Goal: Task Accomplishment & Management: Manage account settings

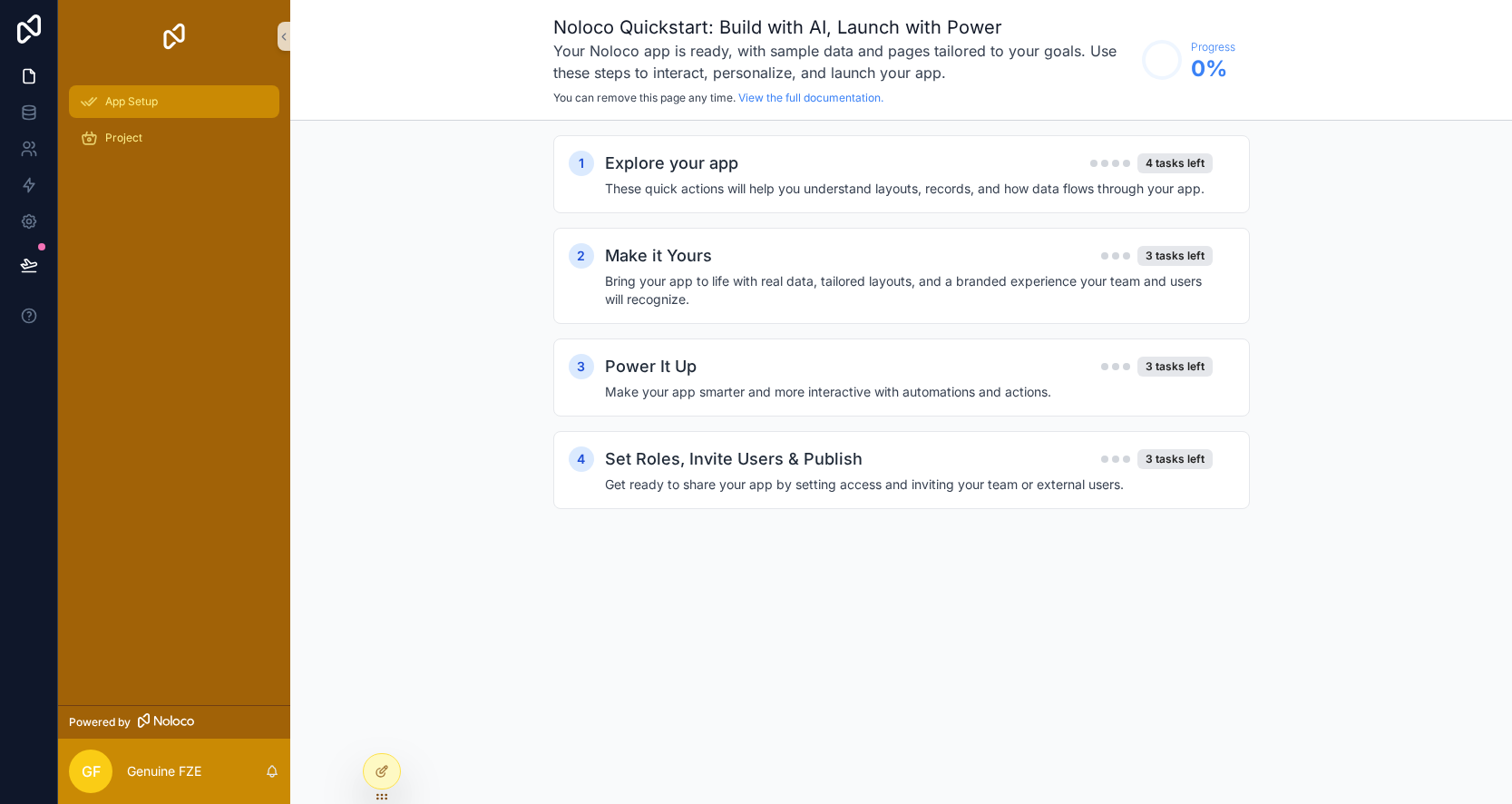
click at [182, 98] on div "App Setup" at bounding box center [174, 102] width 188 height 29
click at [164, 146] on div "Project" at bounding box center [174, 138] width 188 height 29
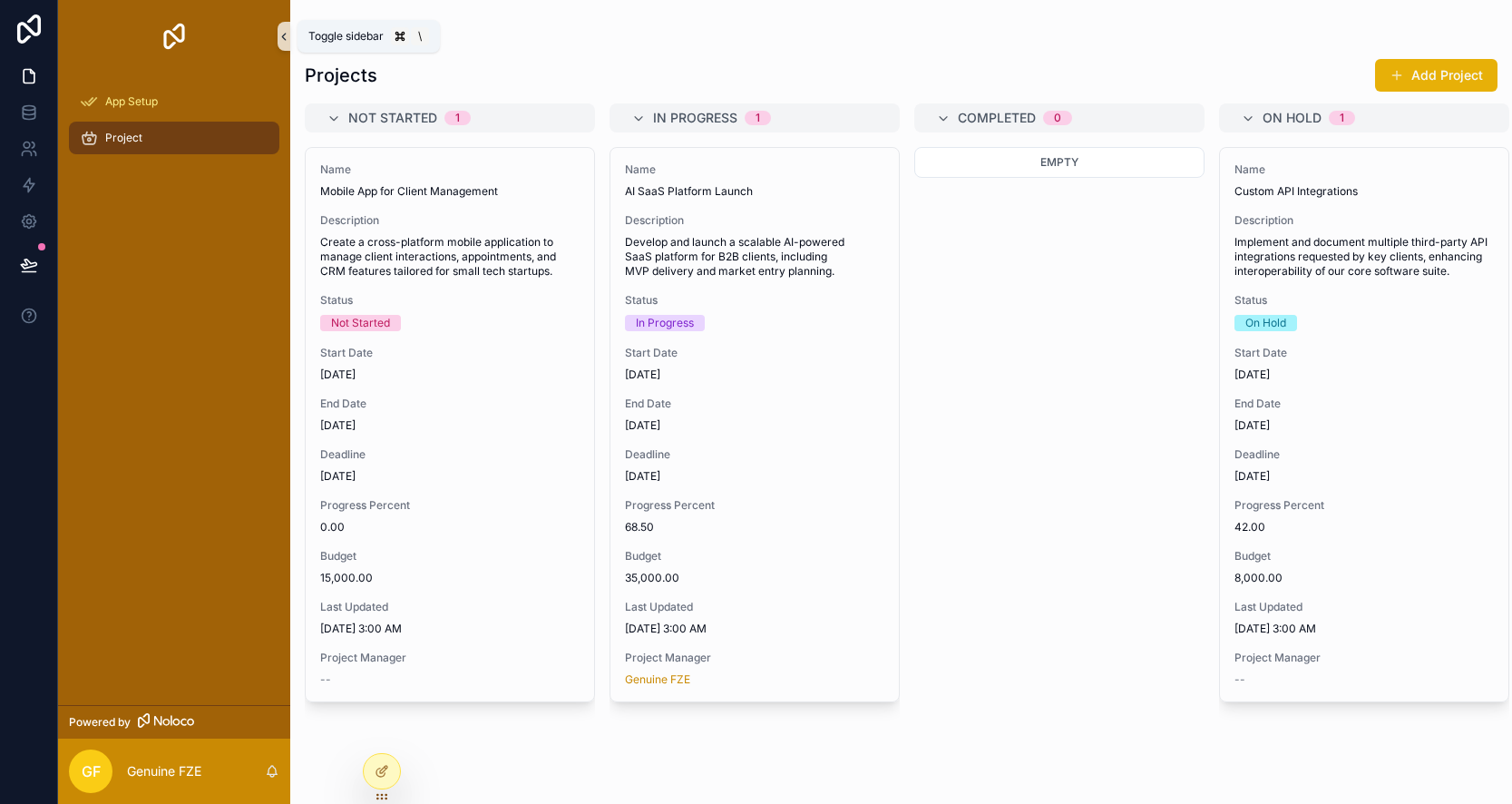
click at [281, 40] on icon "scrollable content" at bounding box center [284, 37] width 13 height 14
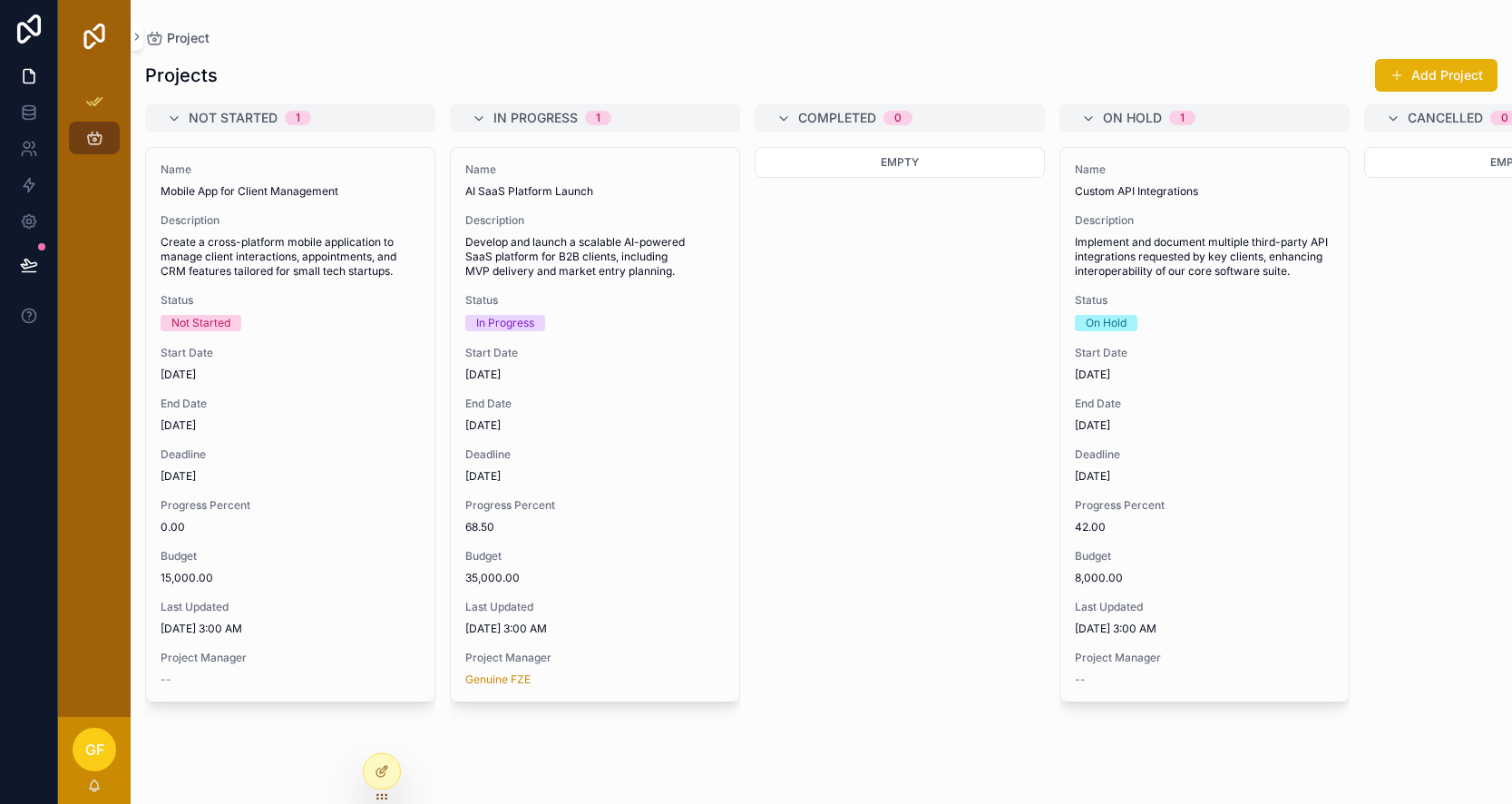
click at [100, 37] on img "scrollable content" at bounding box center [95, 37] width 29 height 29
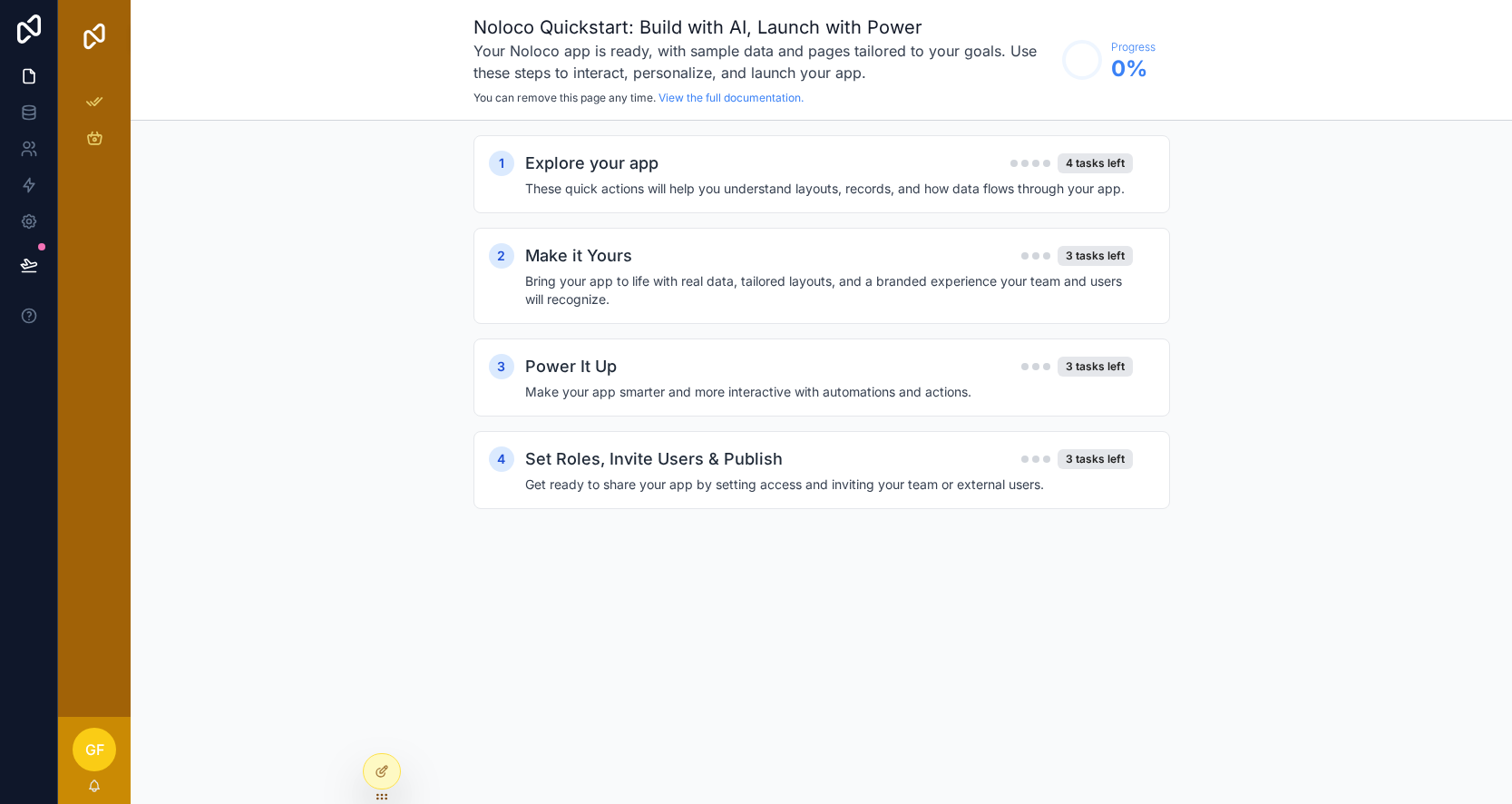
click at [100, 37] on img "scrollable content" at bounding box center [95, 37] width 29 height 29
click at [99, 748] on span "GF" at bounding box center [95, 750] width 19 height 22
click at [439, 714] on div "Noloco Quickstart: Build with AI, Launch with Power Your Noloco app is ready, w…" at bounding box center [821, 402] width 1382 height 804
click at [386, 765] on icon at bounding box center [382, 772] width 15 height 15
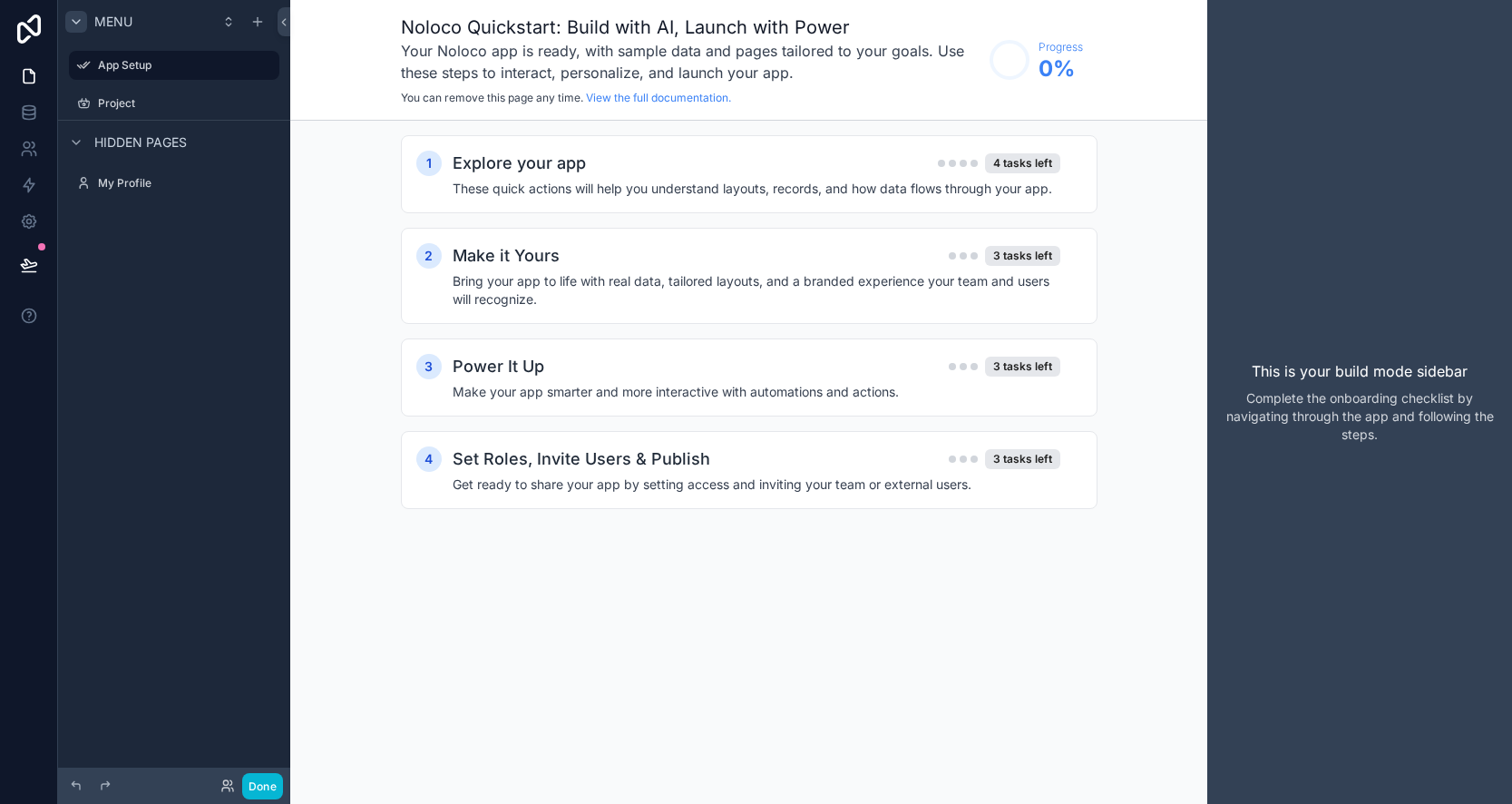
click at [76, 25] on icon "scrollable content" at bounding box center [76, 22] width 15 height 15
click at [232, 28] on icon "scrollable content" at bounding box center [229, 22] width 15 height 15
click at [230, 27] on icon "scrollable content" at bounding box center [229, 22] width 15 height 15
click at [282, 784] on button "Done" at bounding box center [263, 786] width 40 height 27
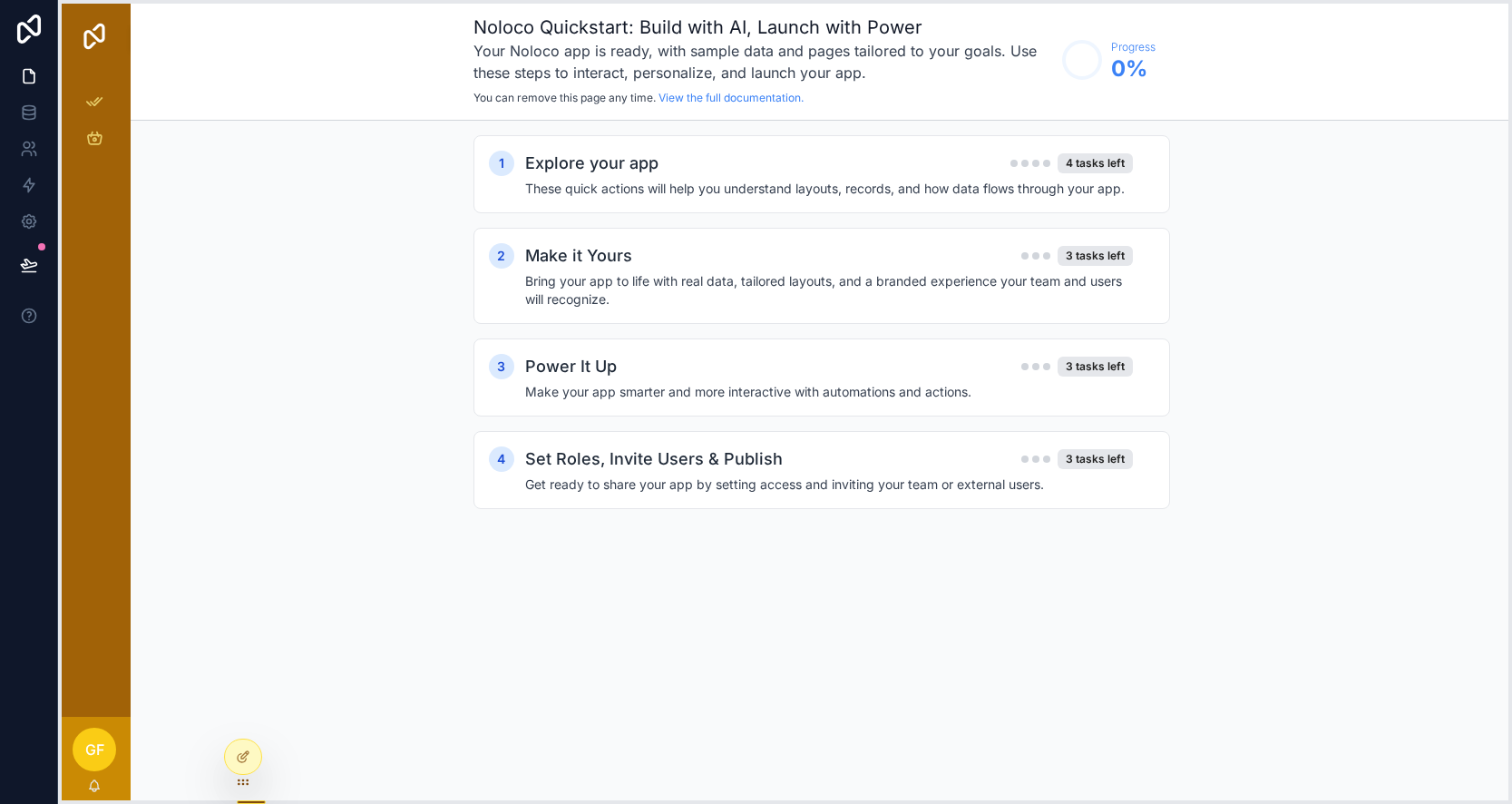
drag, startPoint x: 382, startPoint y: 798, endPoint x: 243, endPoint y: 782, distance: 139.9
click at [243, 783] on icon at bounding box center [243, 783] width 1 height 1
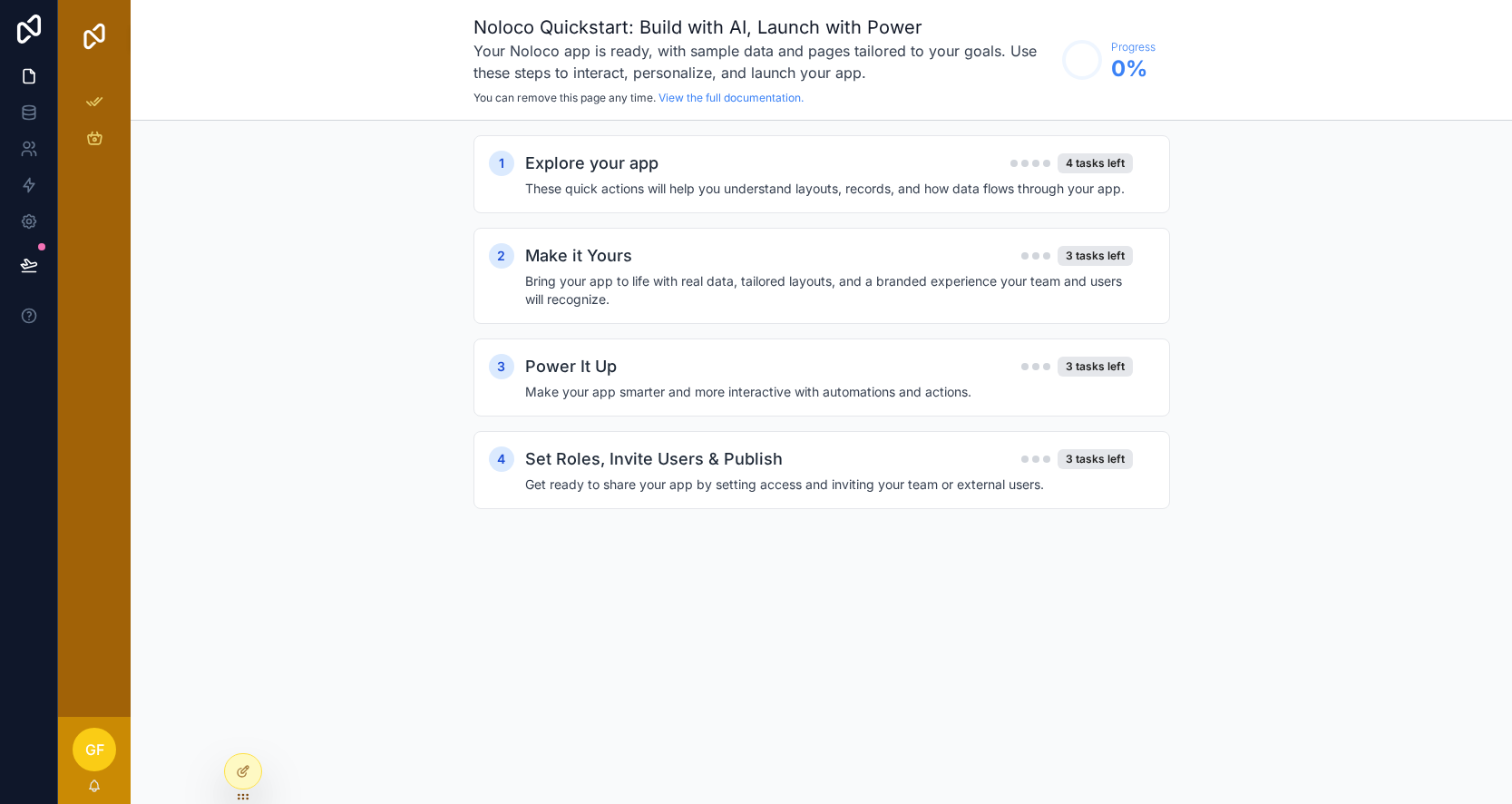
click at [925, 75] on h3 "Your Noloco app is ready, with sample data and pages tailored to your goals. Us…" at bounding box center [763, 61] width 580 height 43
click at [593, 51] on h3 "Your Noloco app is ready, with sample data and pages tailored to your goals. Us…" at bounding box center [763, 61] width 580 height 43
click at [650, 173] on h2 "Explore your app" at bounding box center [592, 164] width 133 height 26
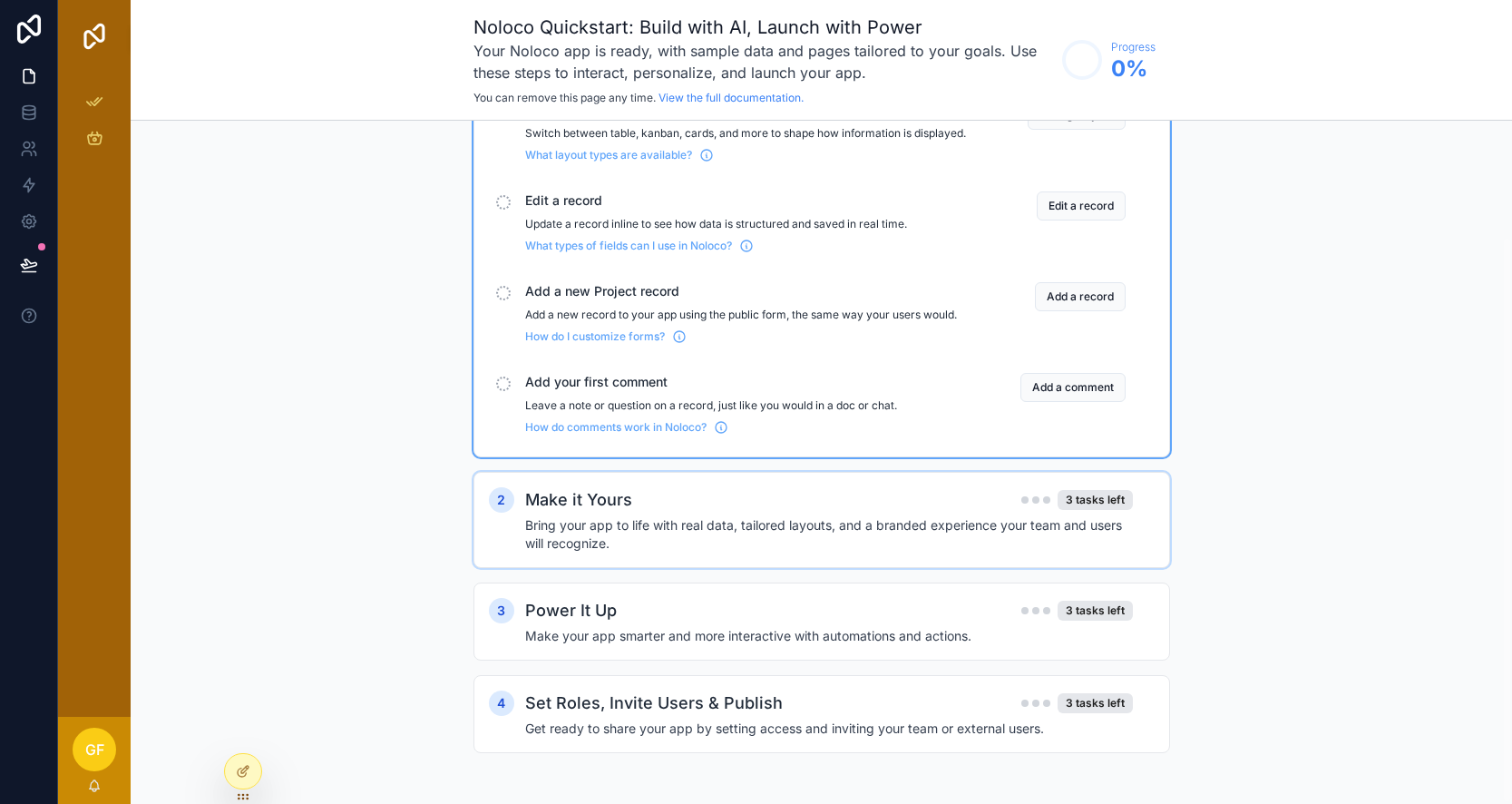
click at [689, 521] on h4 "Bring your app to life with real data, tailored layouts, and a branded experien…" at bounding box center [829, 535] width 608 height 37
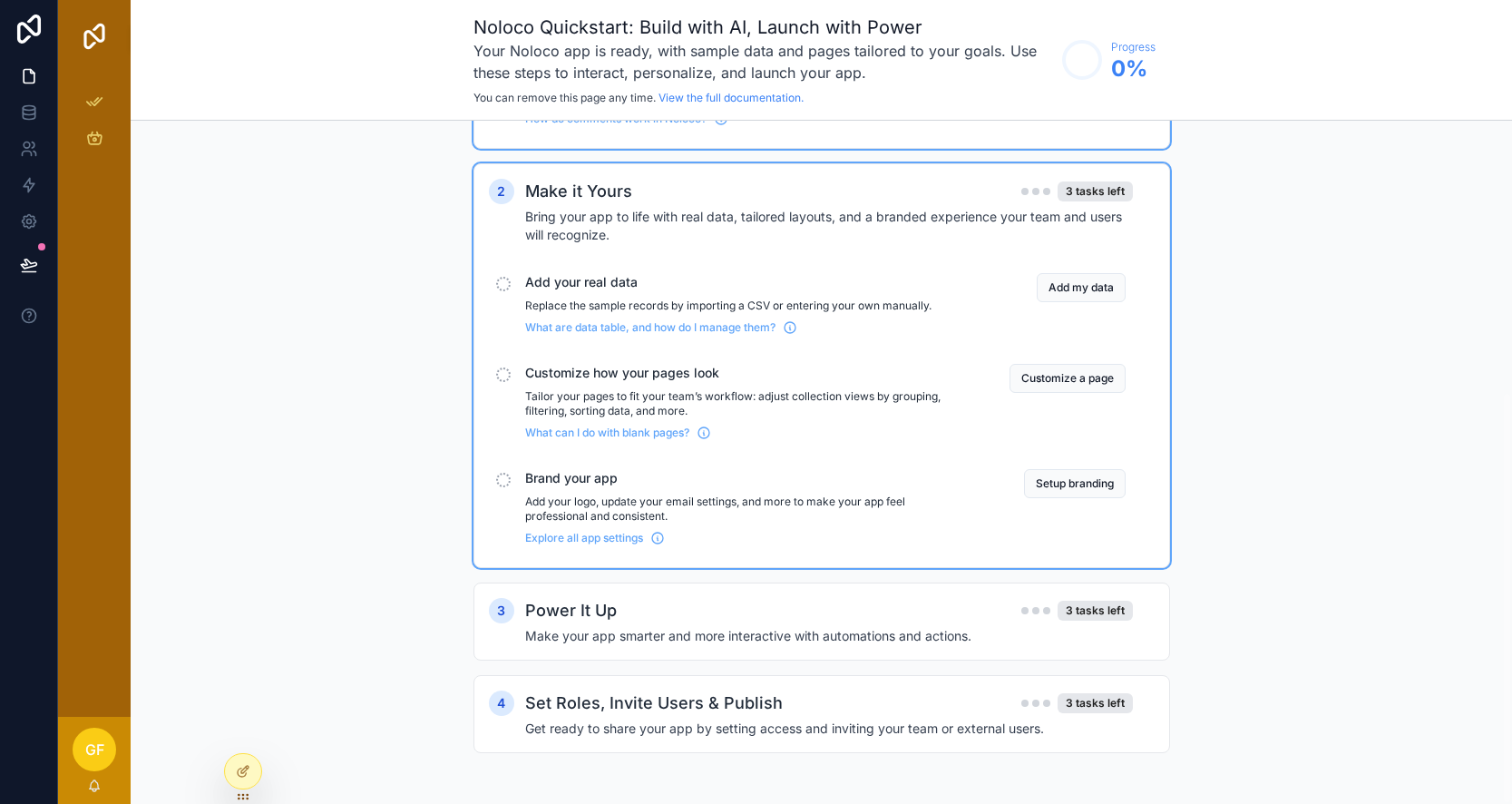
scroll to position [449, 0]
click at [711, 612] on div "Power It Up 3 tasks left" at bounding box center [829, 611] width 608 height 26
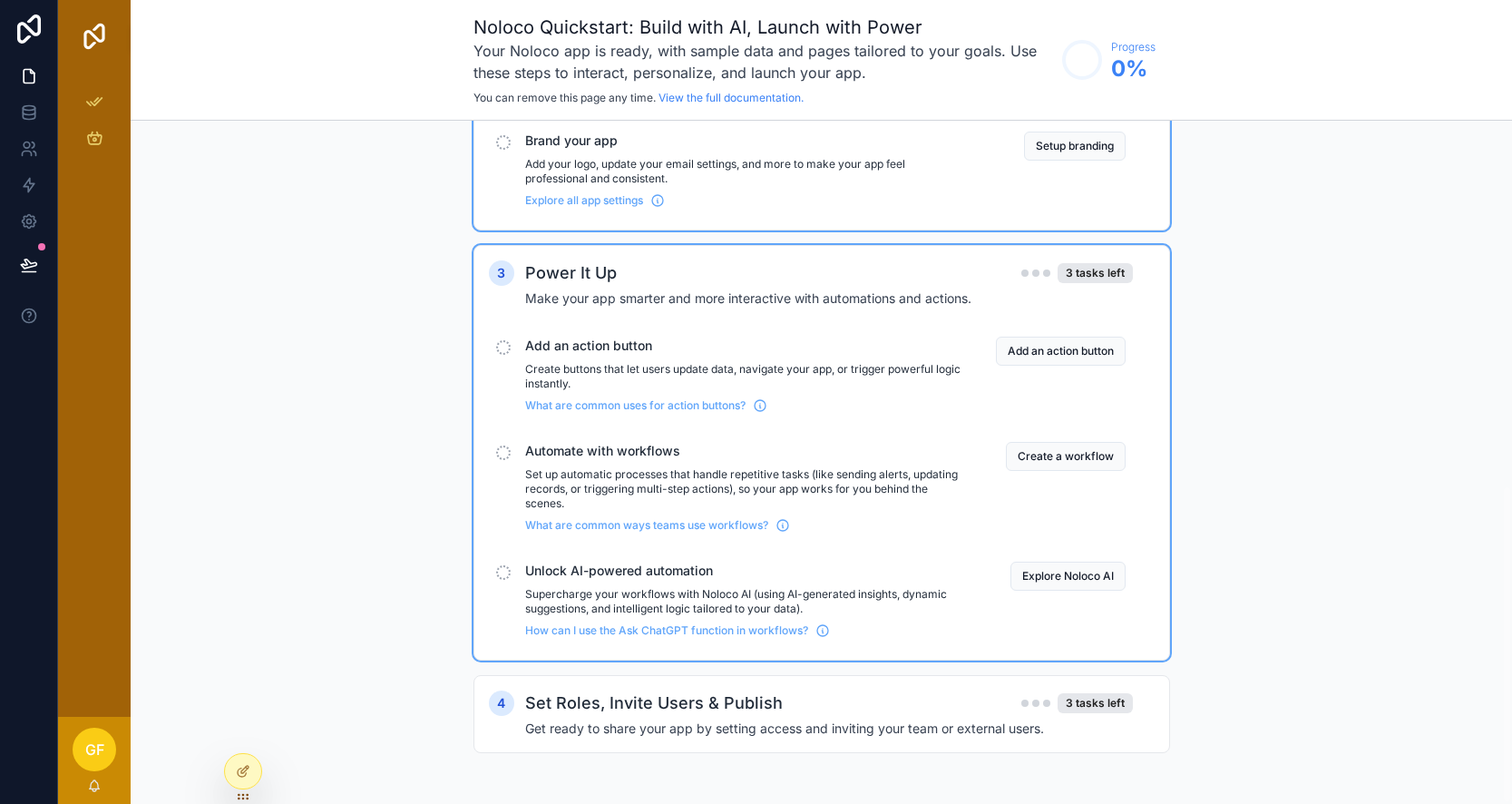
scroll to position [787, 0]
click at [680, 726] on h4 "Get ready to share your app by setting access and inviting your team or externa…" at bounding box center [829, 729] width 608 height 18
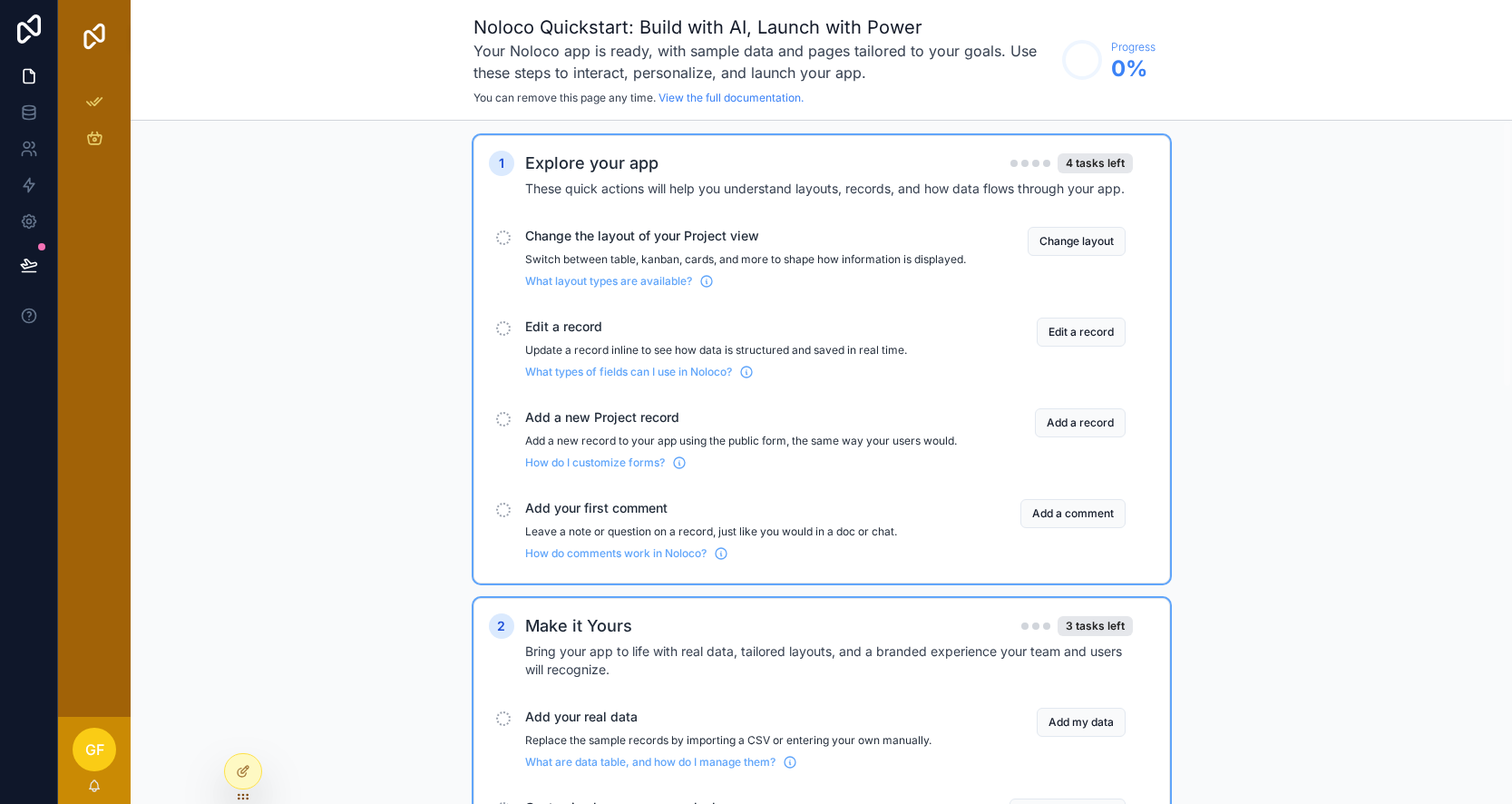
scroll to position [0, 0]
click at [1078, 240] on button "Change layout" at bounding box center [1077, 242] width 98 height 29
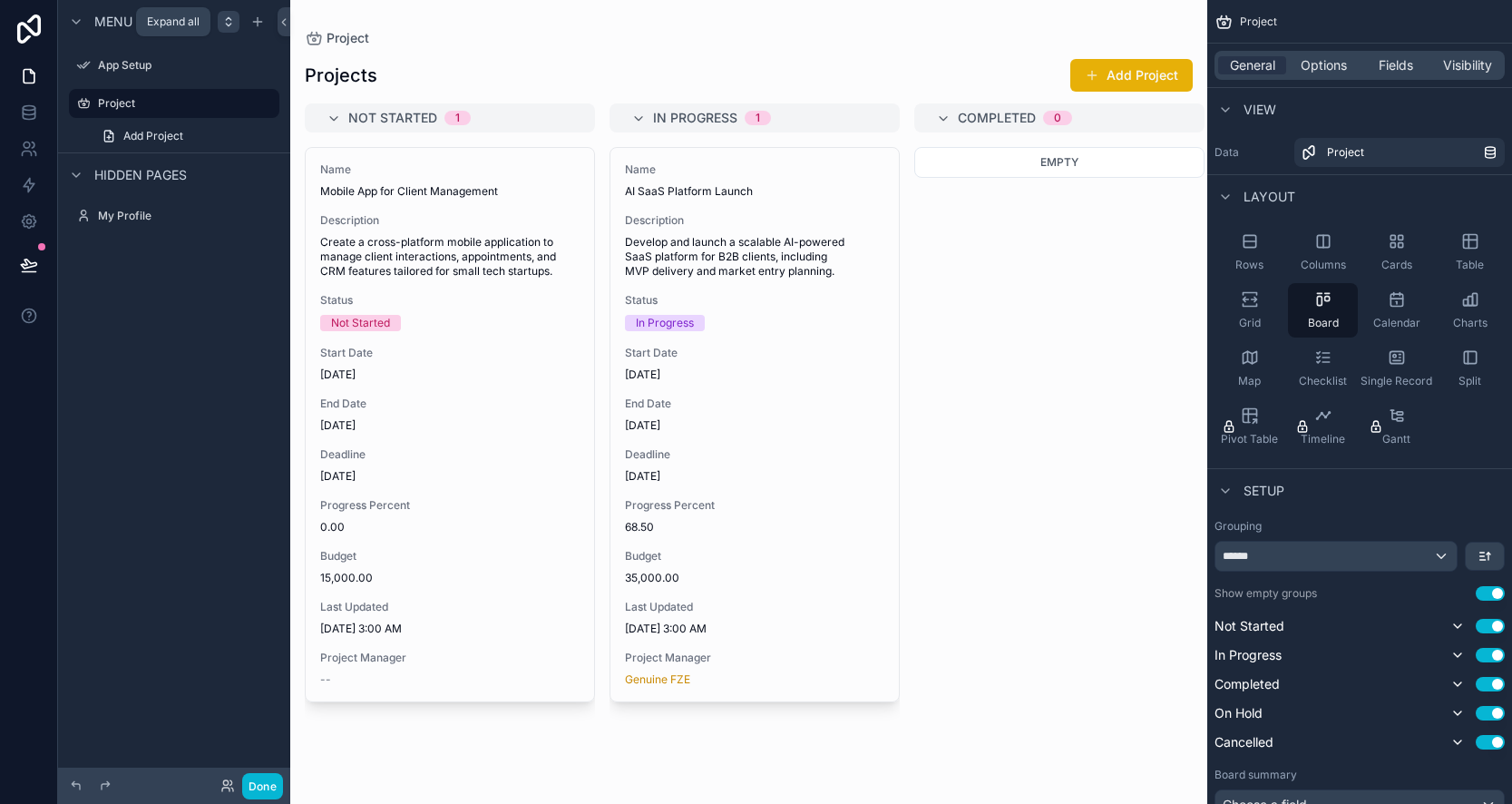
click at [226, 26] on icon "scrollable content" at bounding box center [229, 22] width 15 height 15
click at [226, 27] on icon "scrollable content" at bounding box center [229, 22] width 15 height 15
click at [262, 25] on icon "scrollable content" at bounding box center [258, 22] width 15 height 15
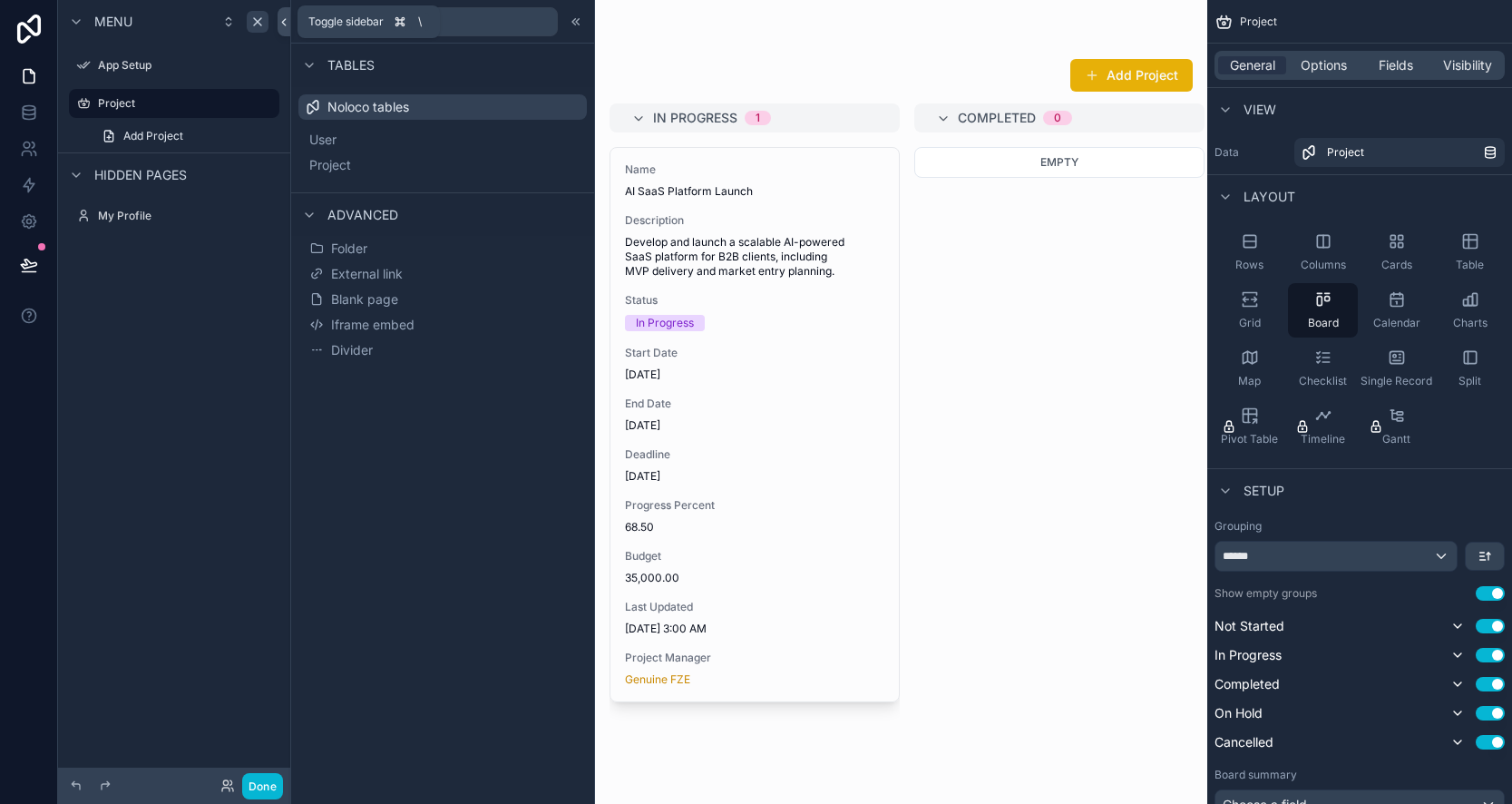
click at [286, 29] on button at bounding box center [284, 22] width 13 height 29
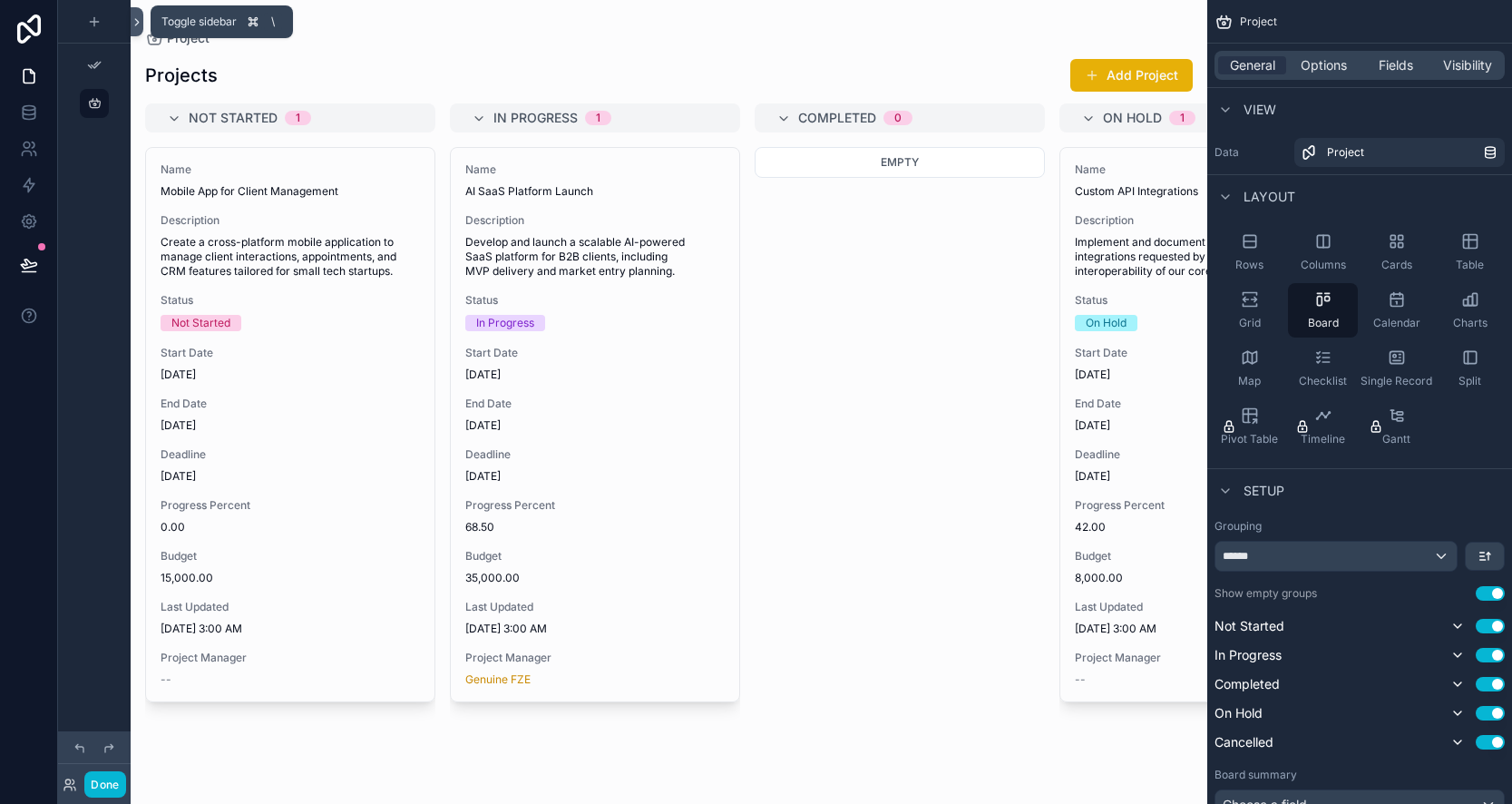
click at [138, 18] on icon at bounding box center [137, 22] width 13 height 14
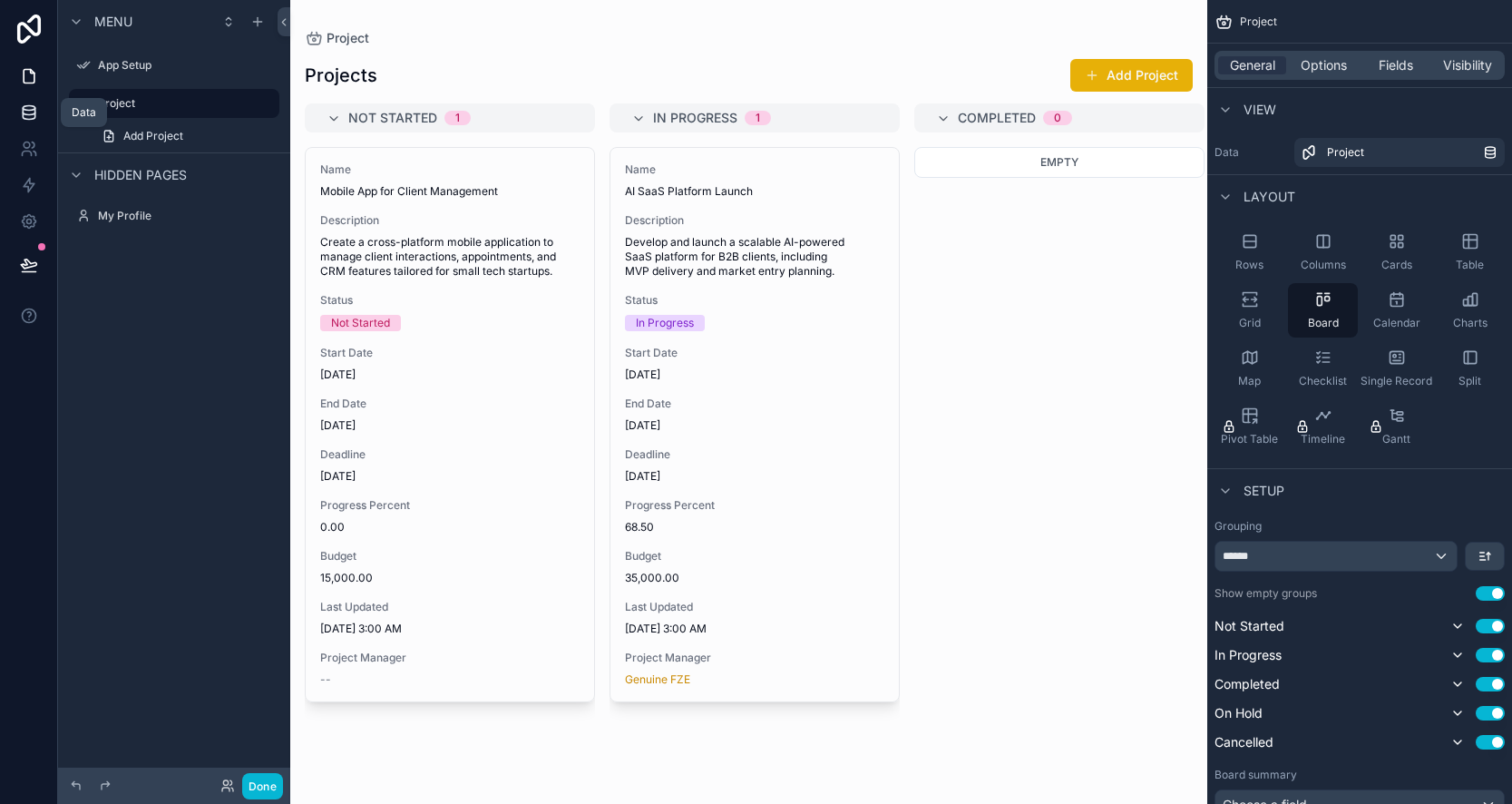
click at [32, 112] on icon at bounding box center [29, 113] width 18 height 18
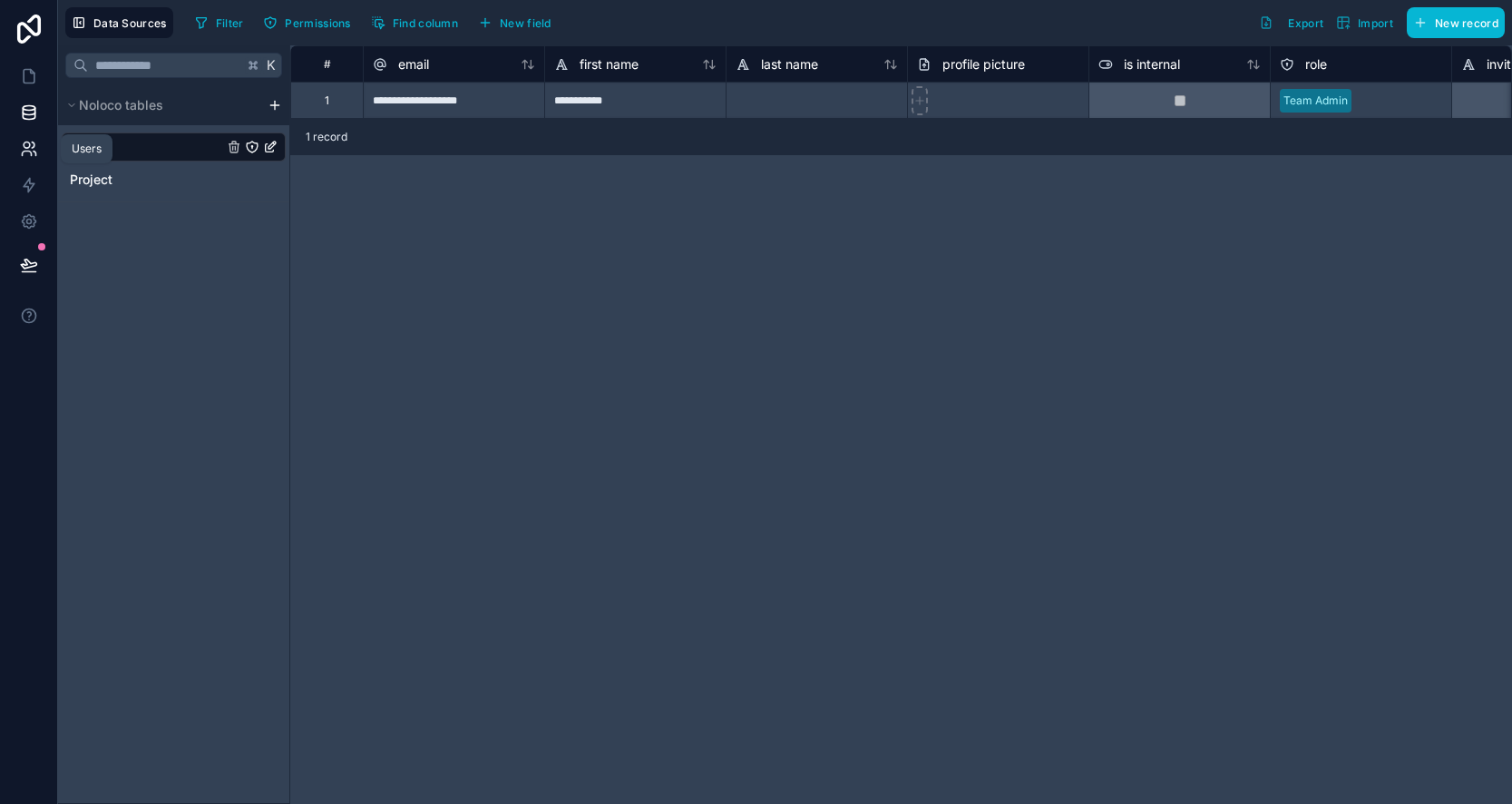
click at [29, 154] on icon at bounding box center [29, 149] width 18 height 18
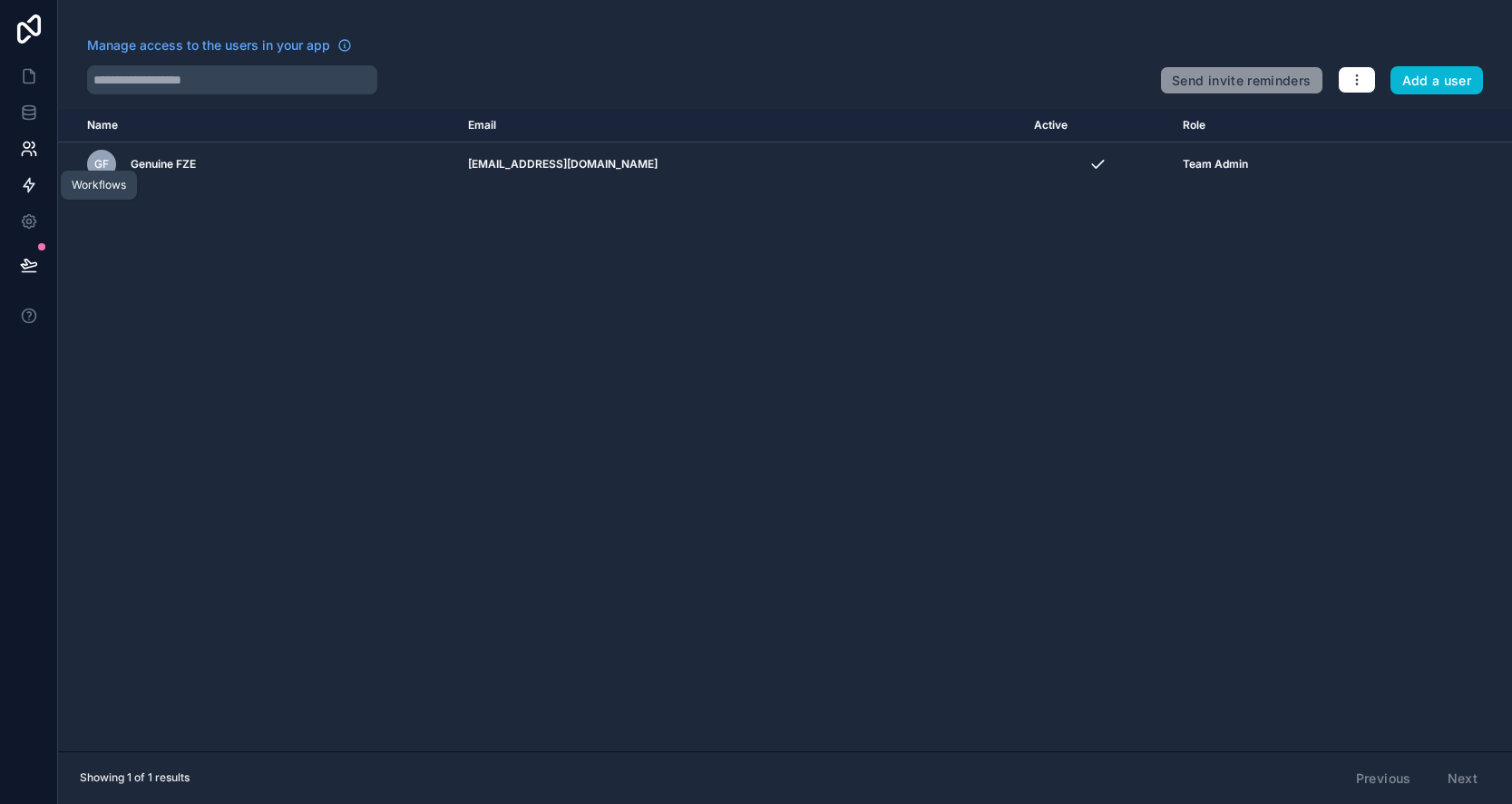
click at [36, 184] on icon at bounding box center [29, 186] width 18 height 18
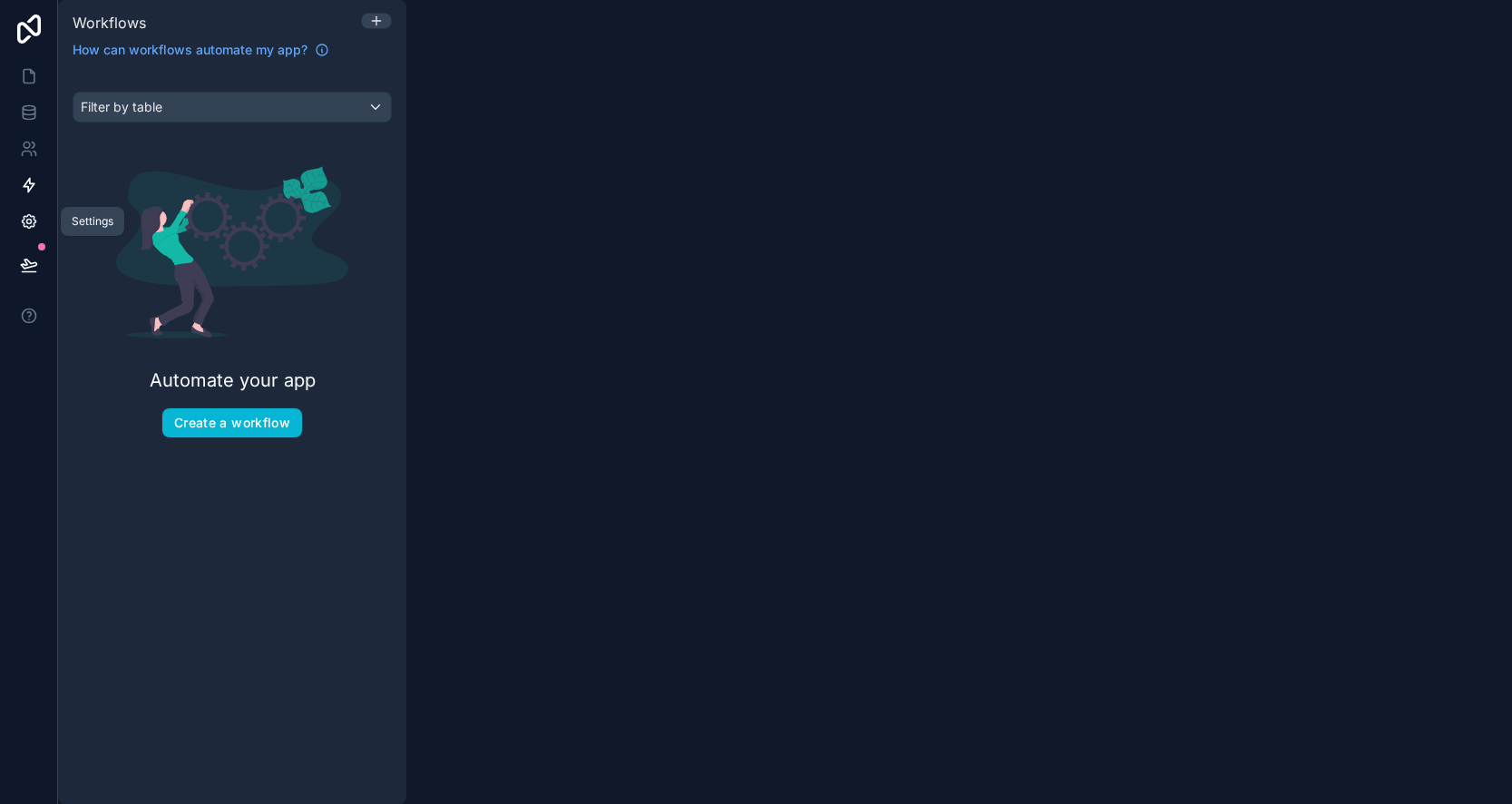
click at [28, 226] on icon at bounding box center [28, 221] width 14 height 14
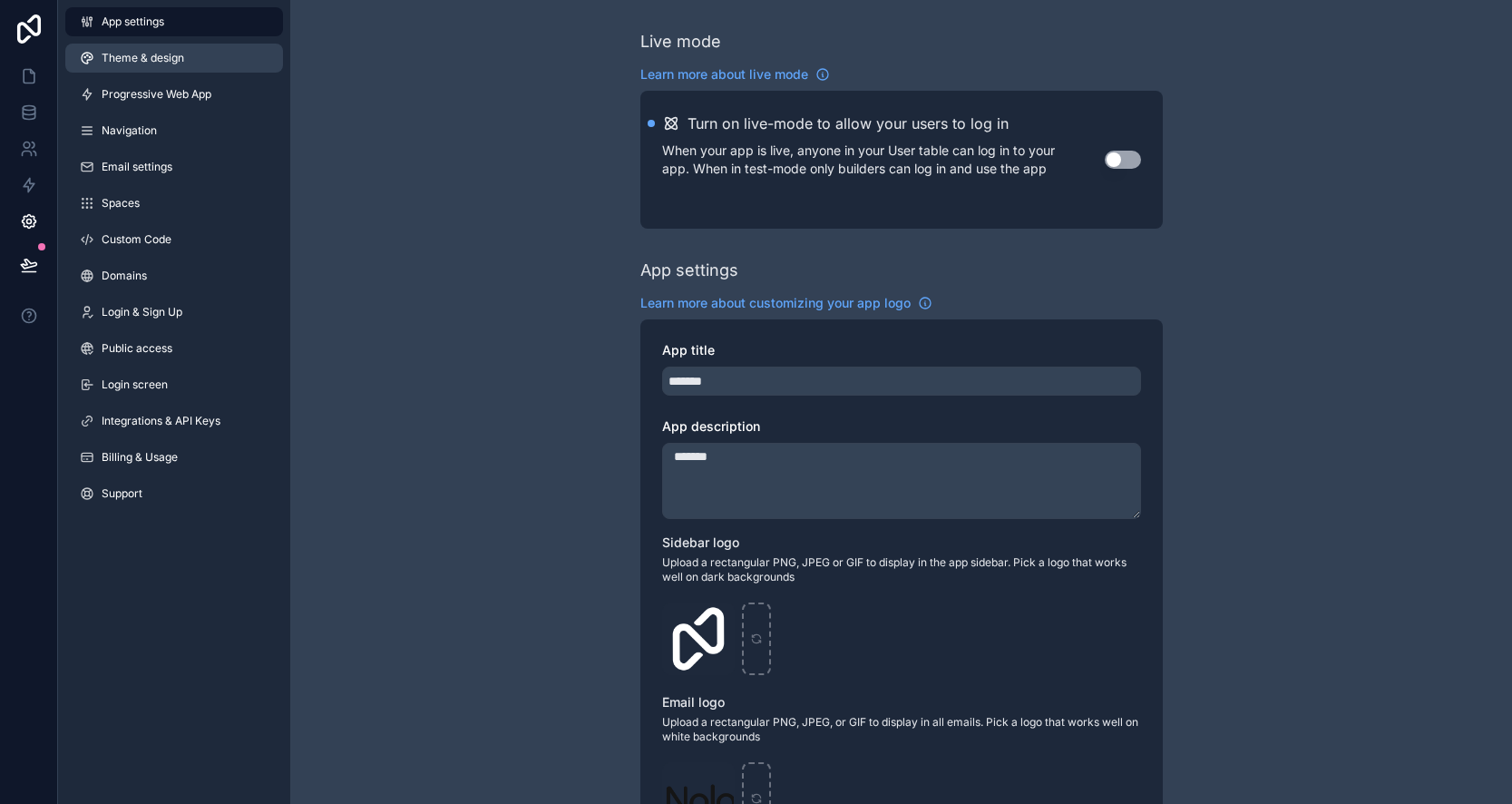
click at [185, 56] on link "Theme & design" at bounding box center [174, 58] width 218 height 29
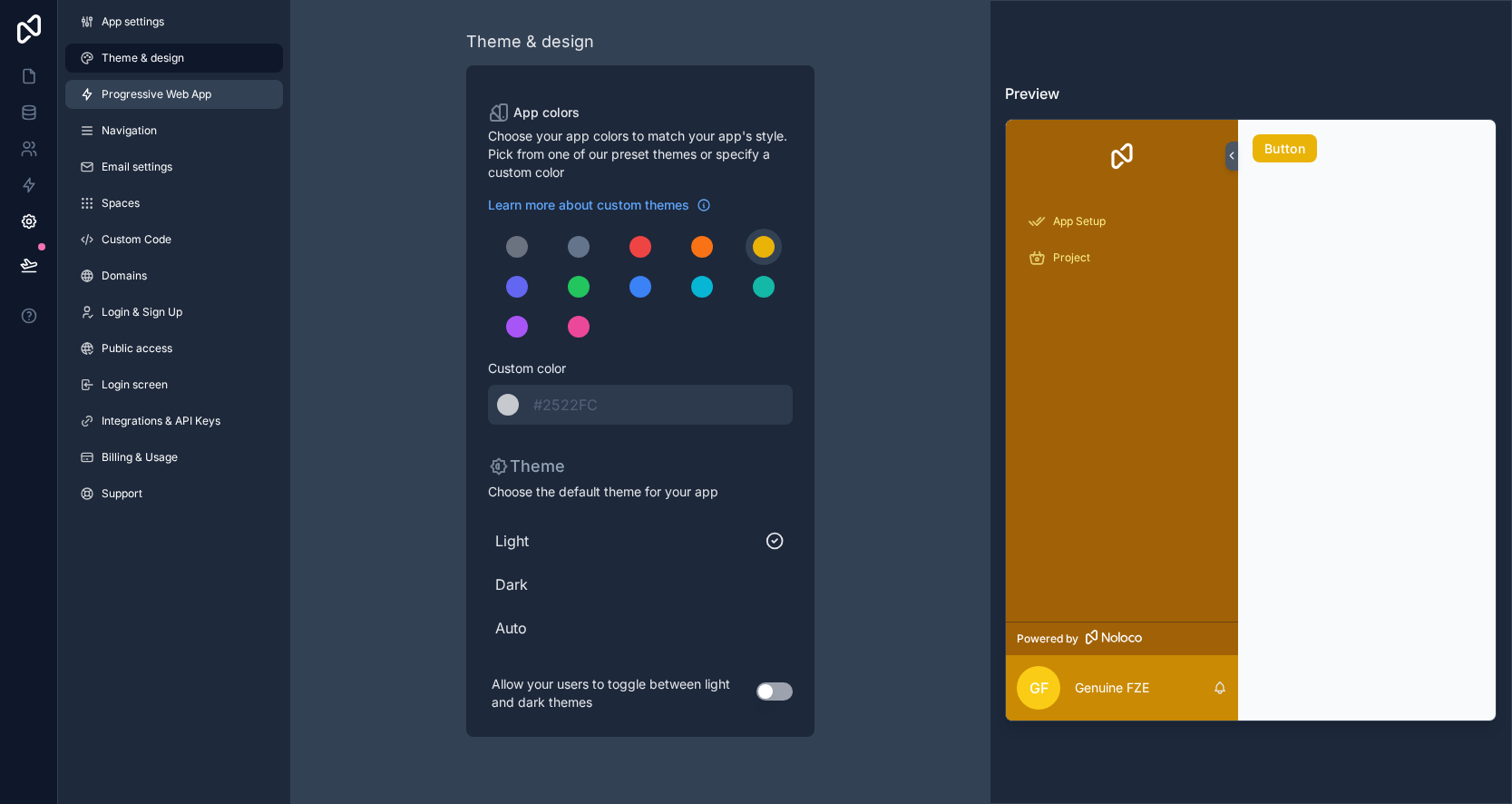
click at [196, 100] on span "Progressive Web App" at bounding box center [157, 95] width 110 height 15
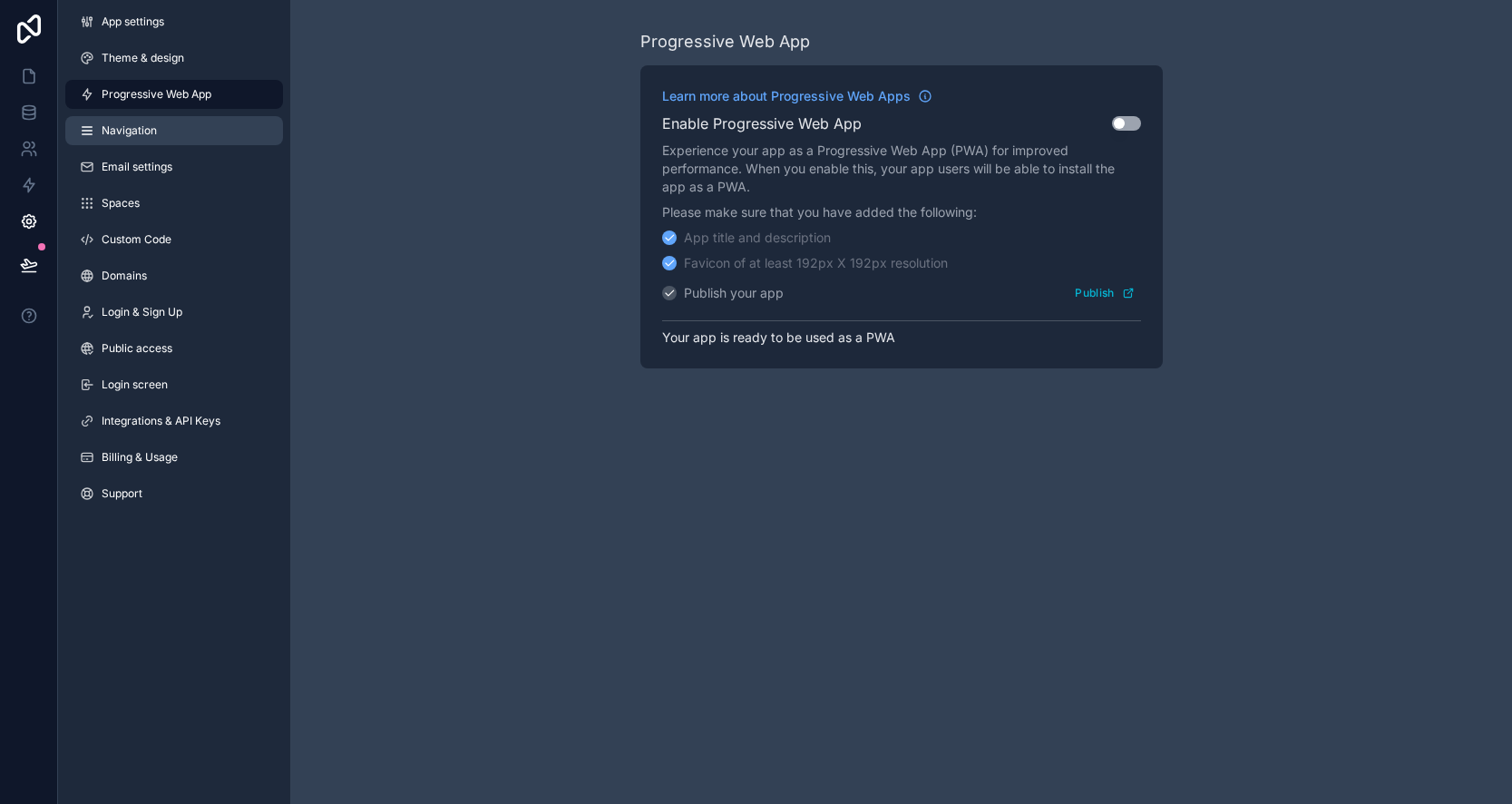
click at [186, 130] on link "Navigation" at bounding box center [174, 130] width 218 height 29
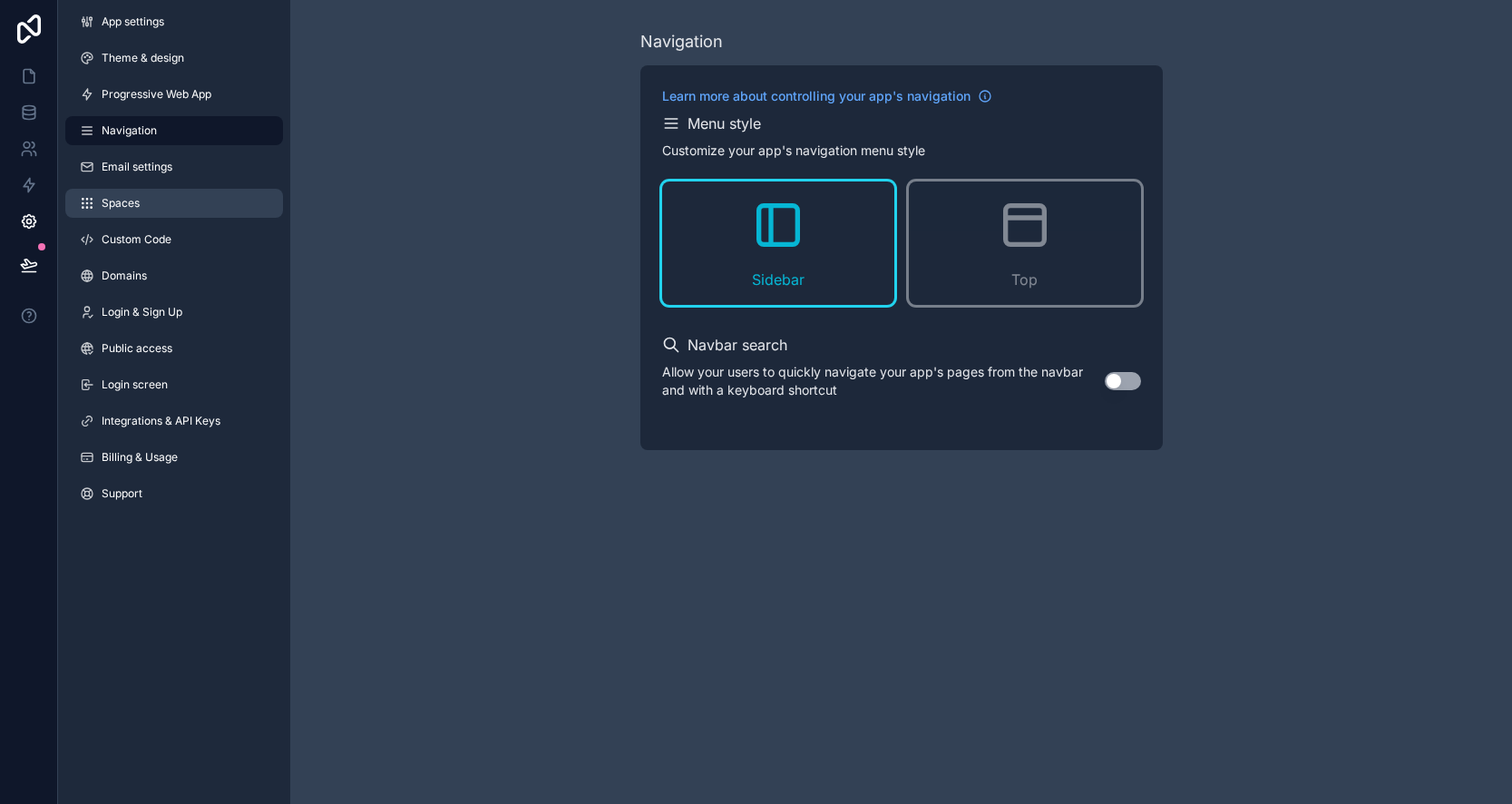
click at [185, 211] on link "Spaces" at bounding box center [174, 203] width 218 height 29
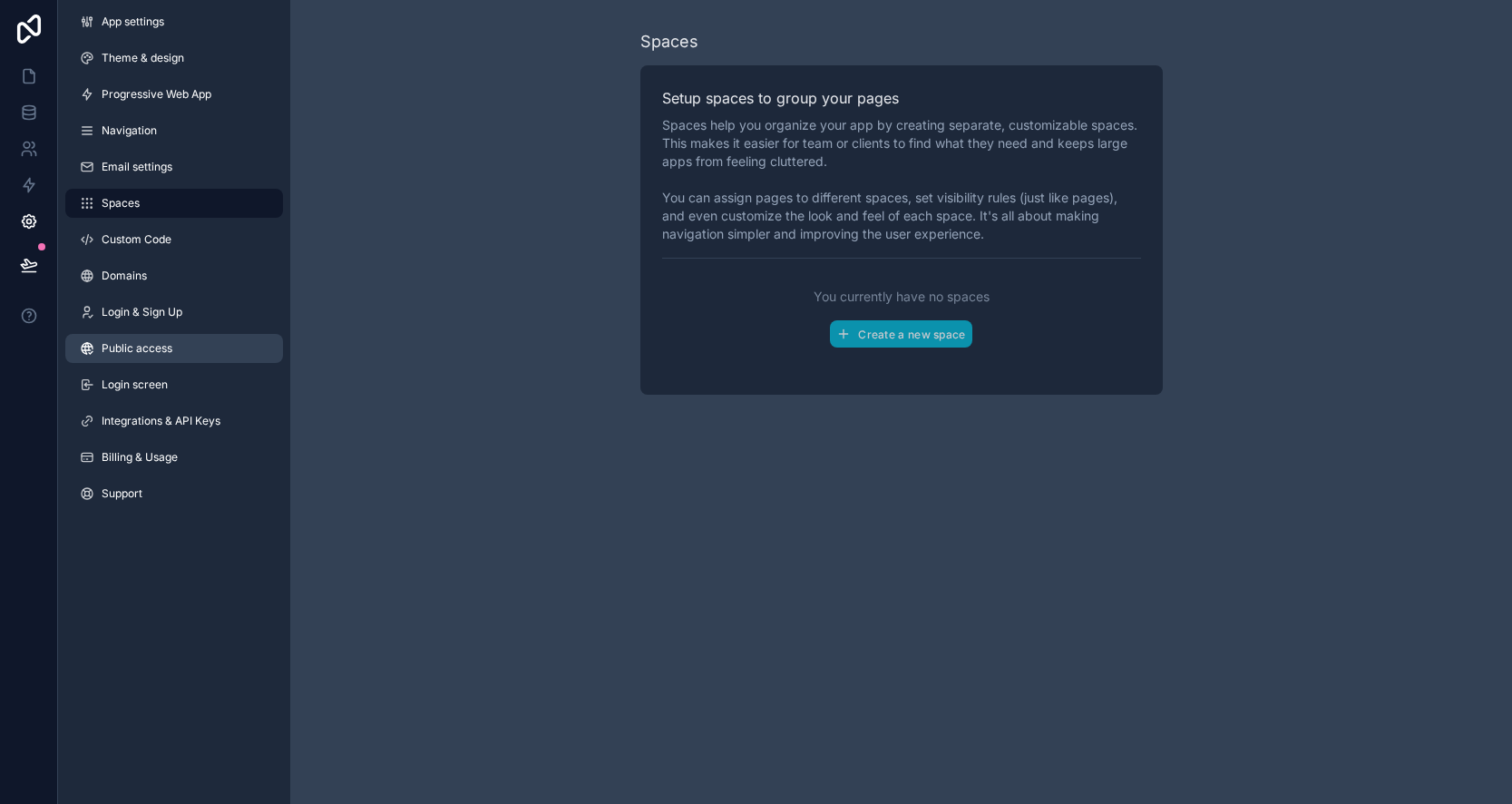
click at [187, 353] on link "Public access" at bounding box center [174, 348] width 218 height 29
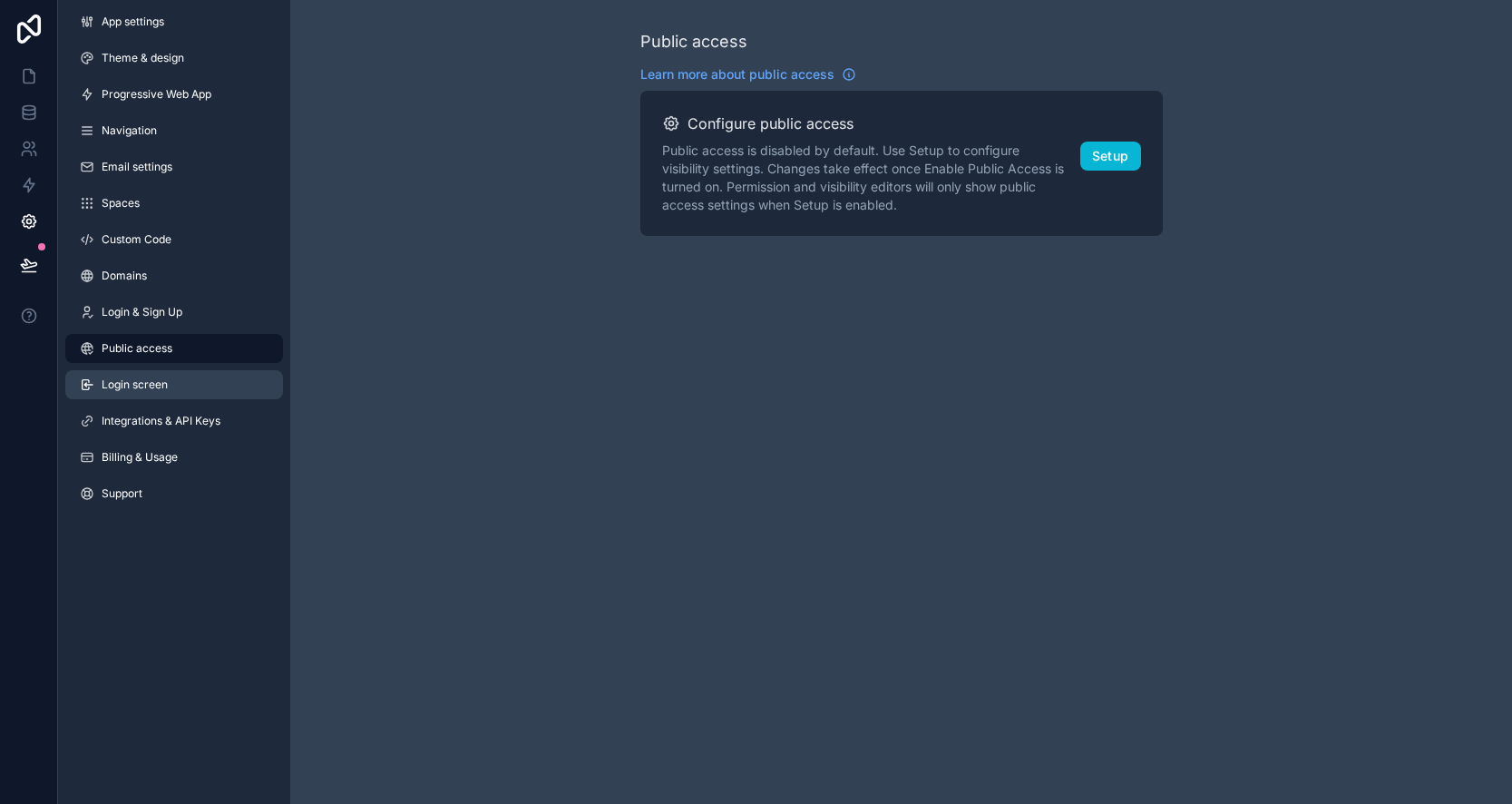
click at [187, 393] on link "Login screen" at bounding box center [174, 385] width 218 height 29
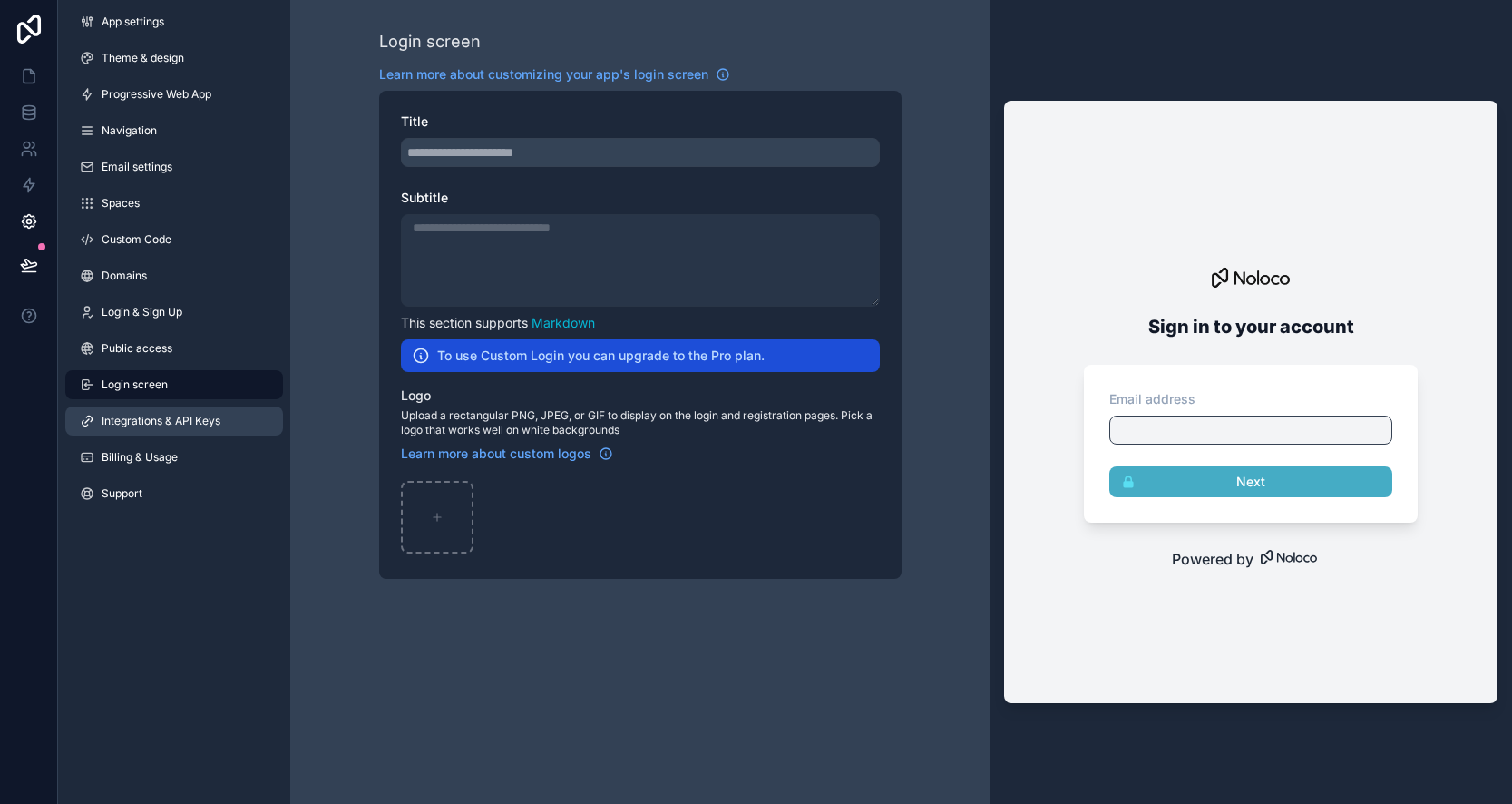
click at [195, 433] on link "Integrations & API Keys" at bounding box center [174, 421] width 218 height 29
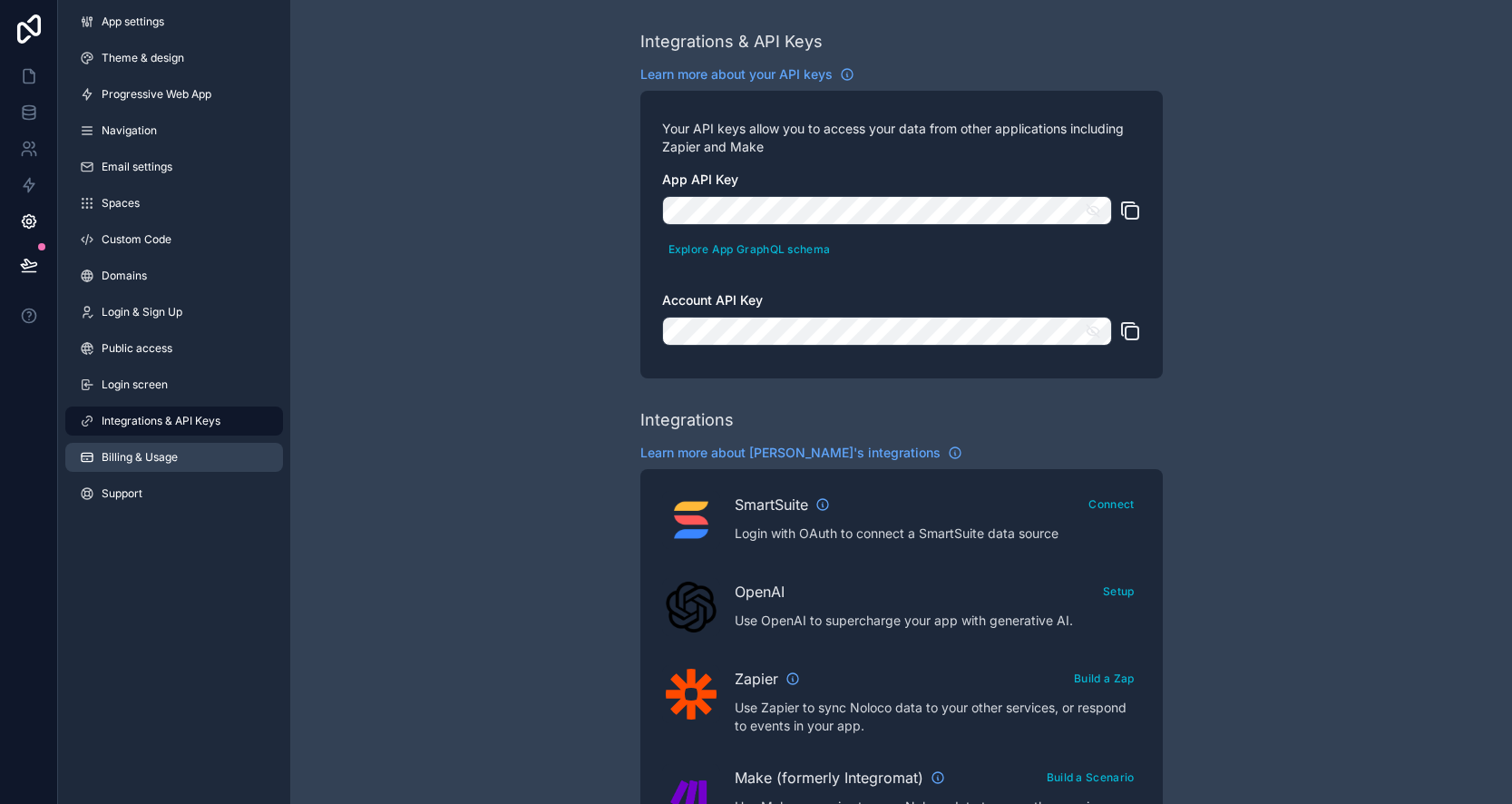
click at [183, 461] on link "Billing & Usage" at bounding box center [174, 458] width 218 height 29
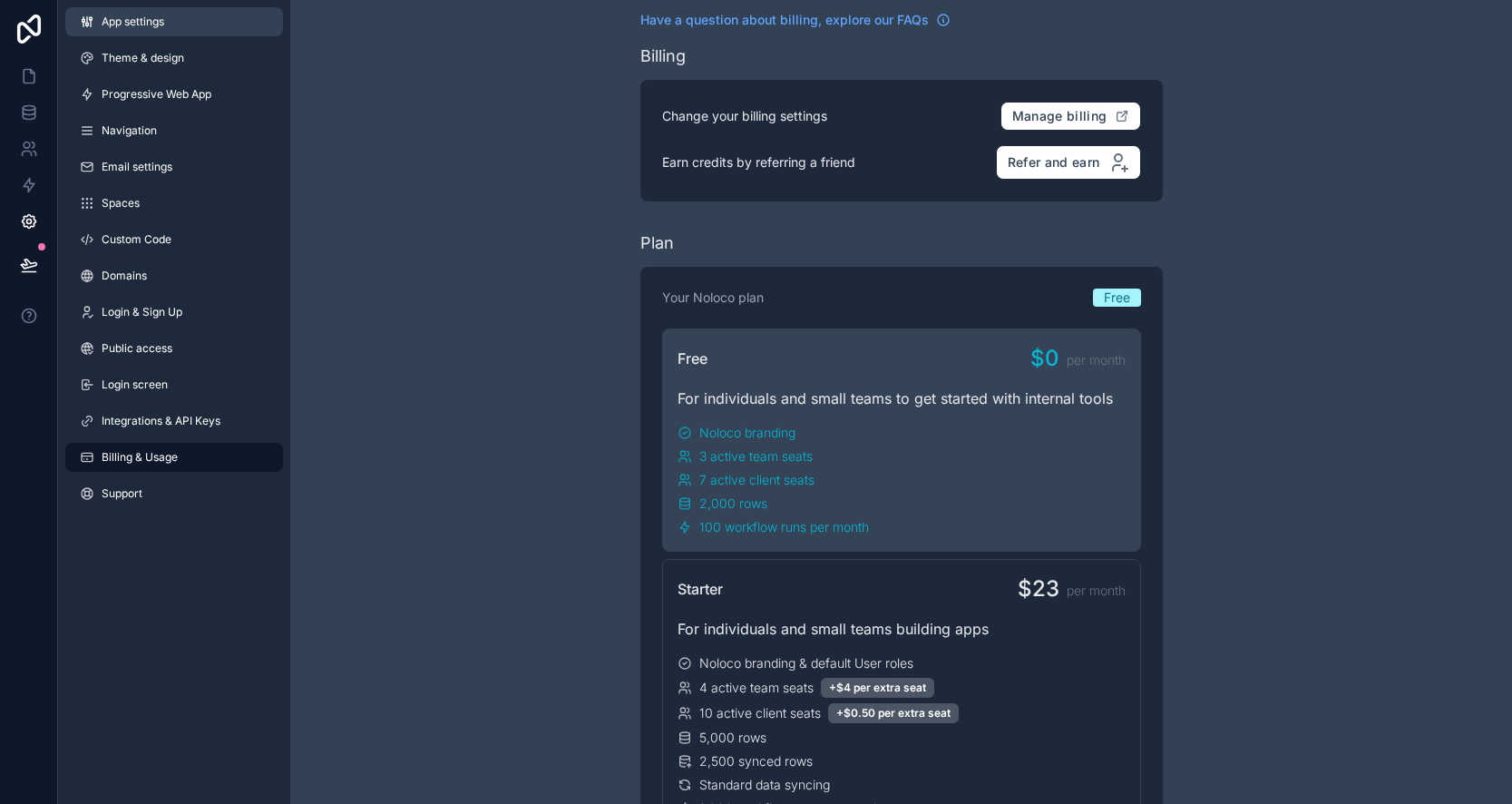
click at [163, 28] on span "App settings" at bounding box center [133, 22] width 62 height 15
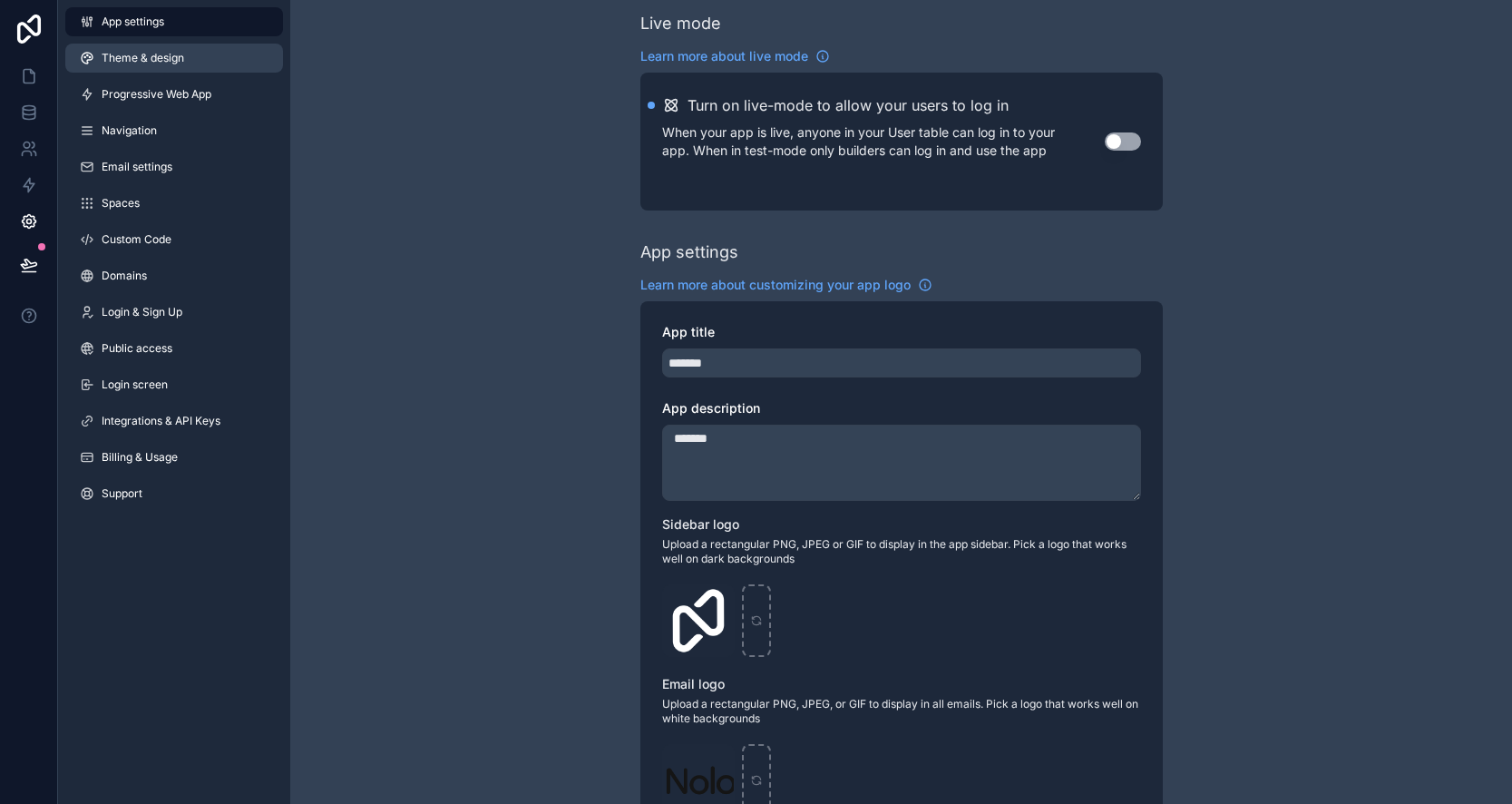
click at [181, 63] on span "Theme & design" at bounding box center [143, 58] width 83 height 15
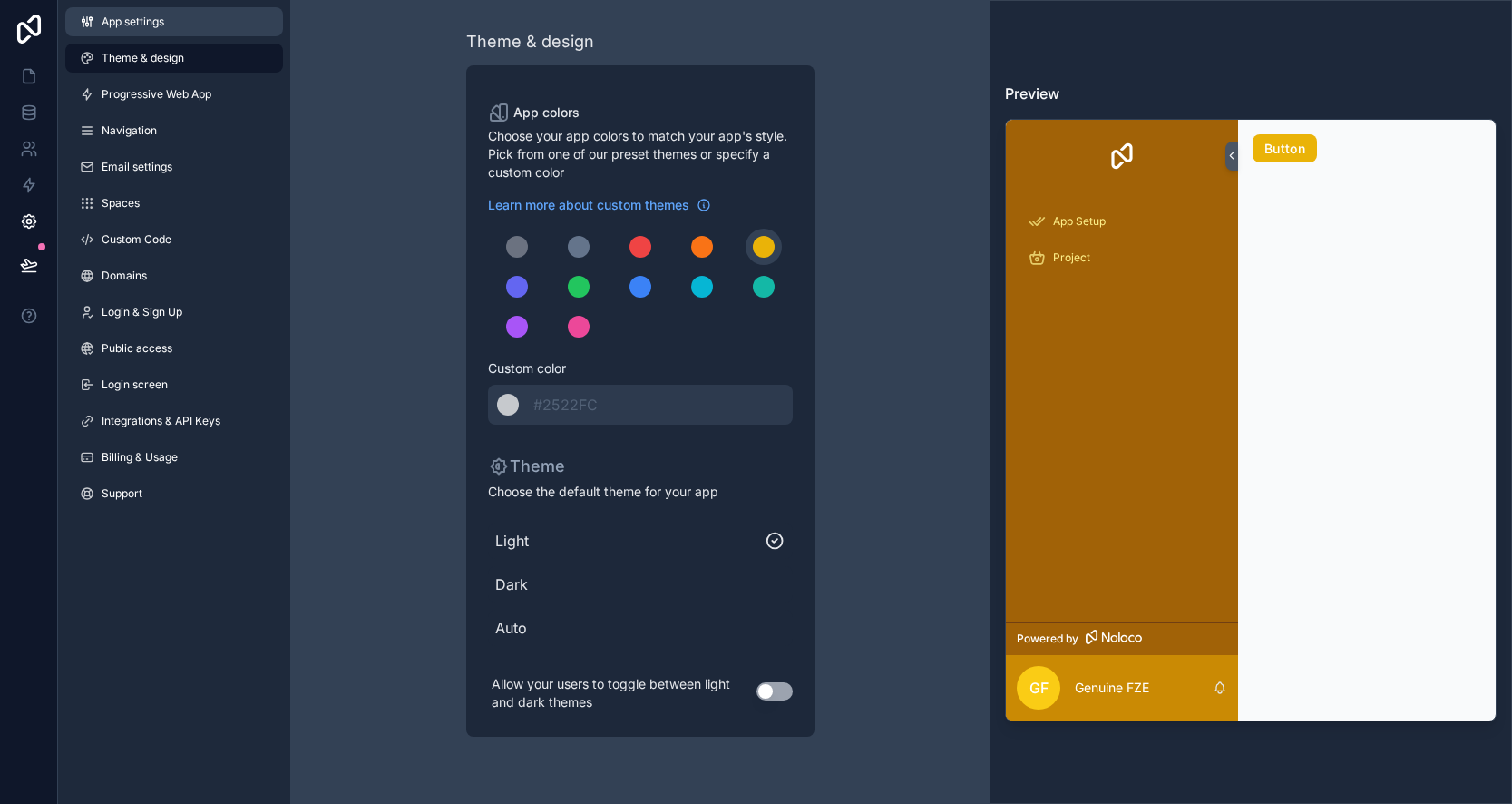
click at [161, 31] on link "App settings" at bounding box center [174, 22] width 218 height 29
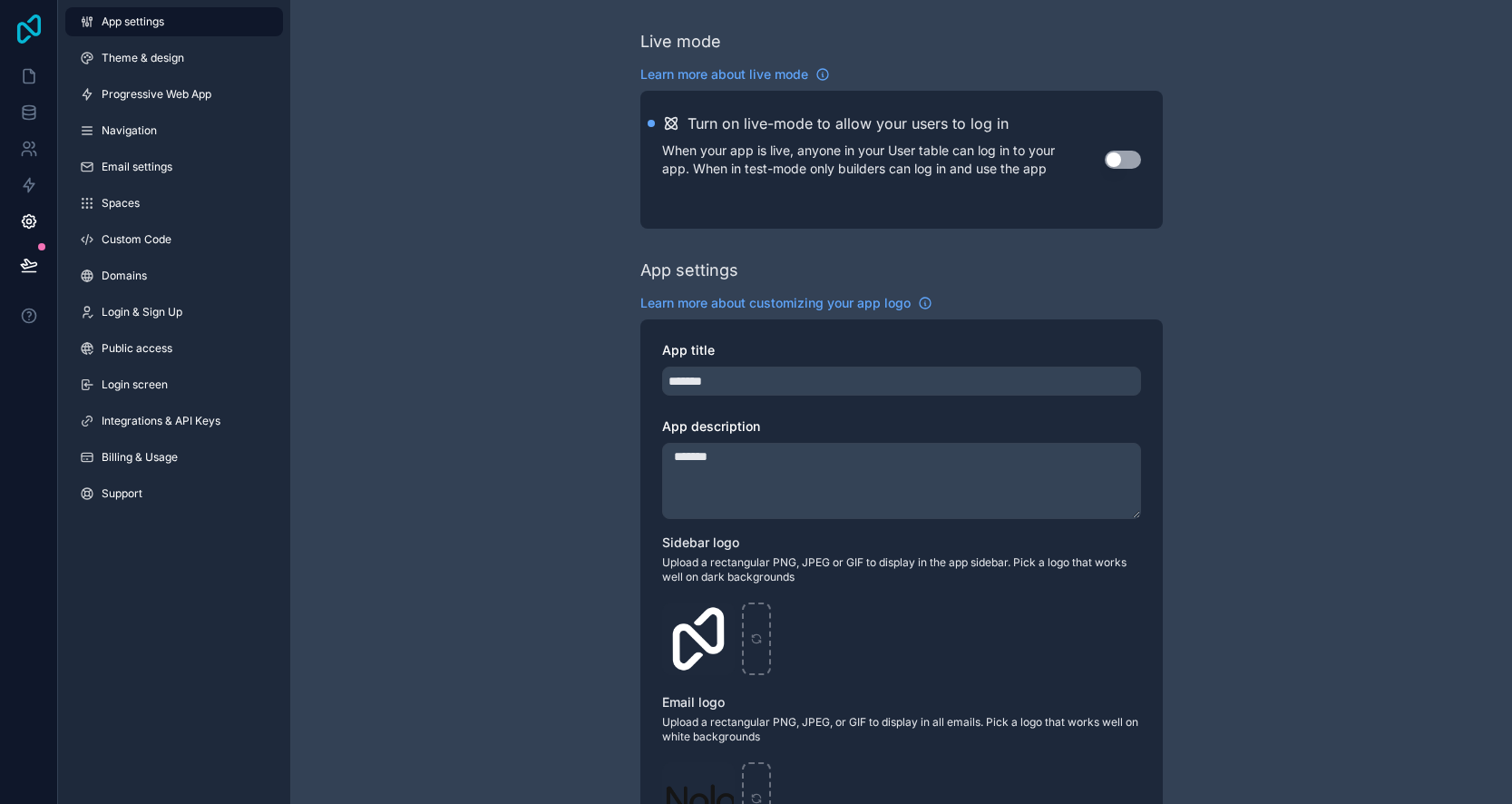
click at [28, 35] on icon at bounding box center [29, 29] width 37 height 29
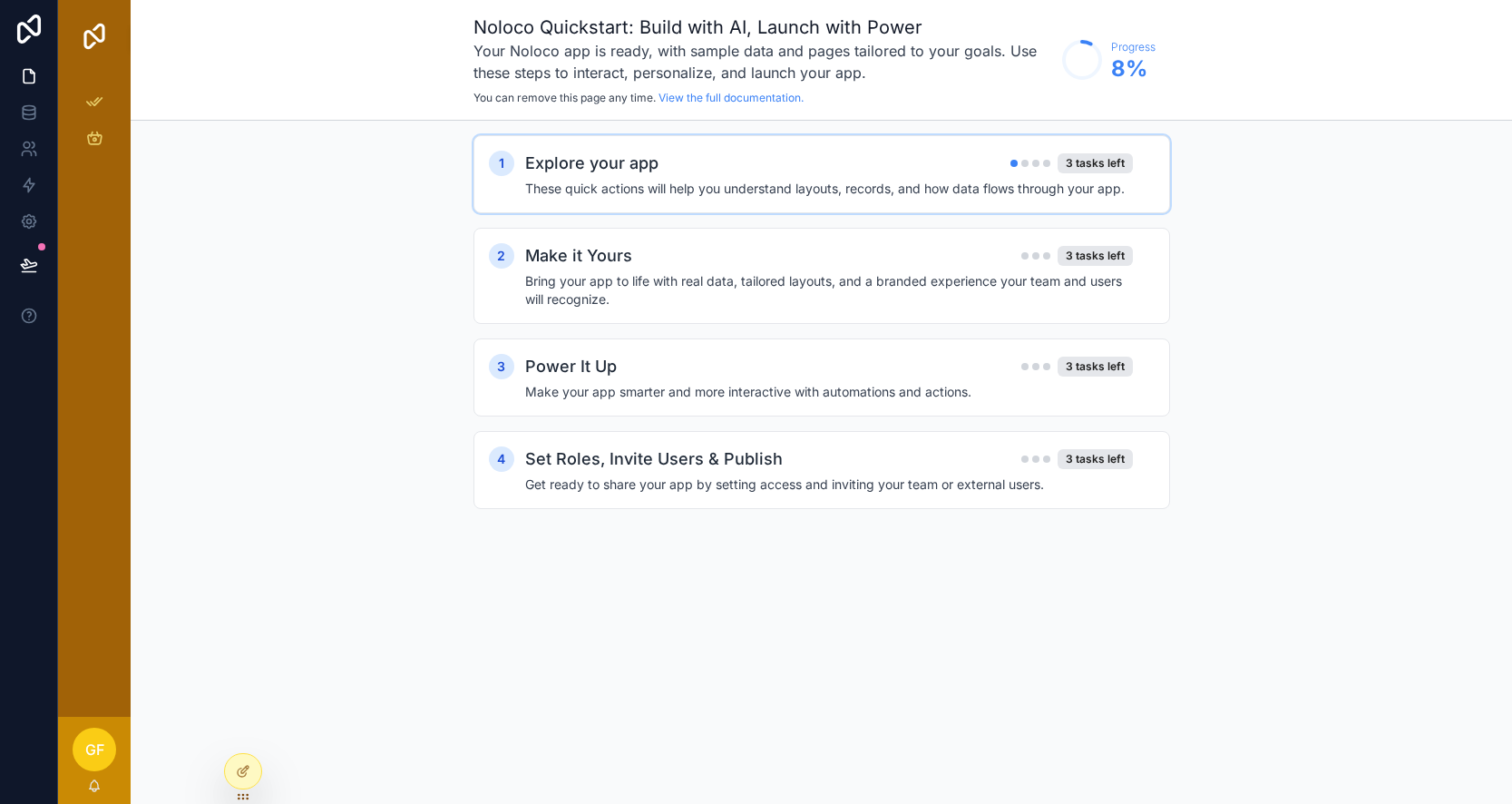
click at [662, 175] on div "Explore your app 3 tasks left" at bounding box center [829, 164] width 608 height 26
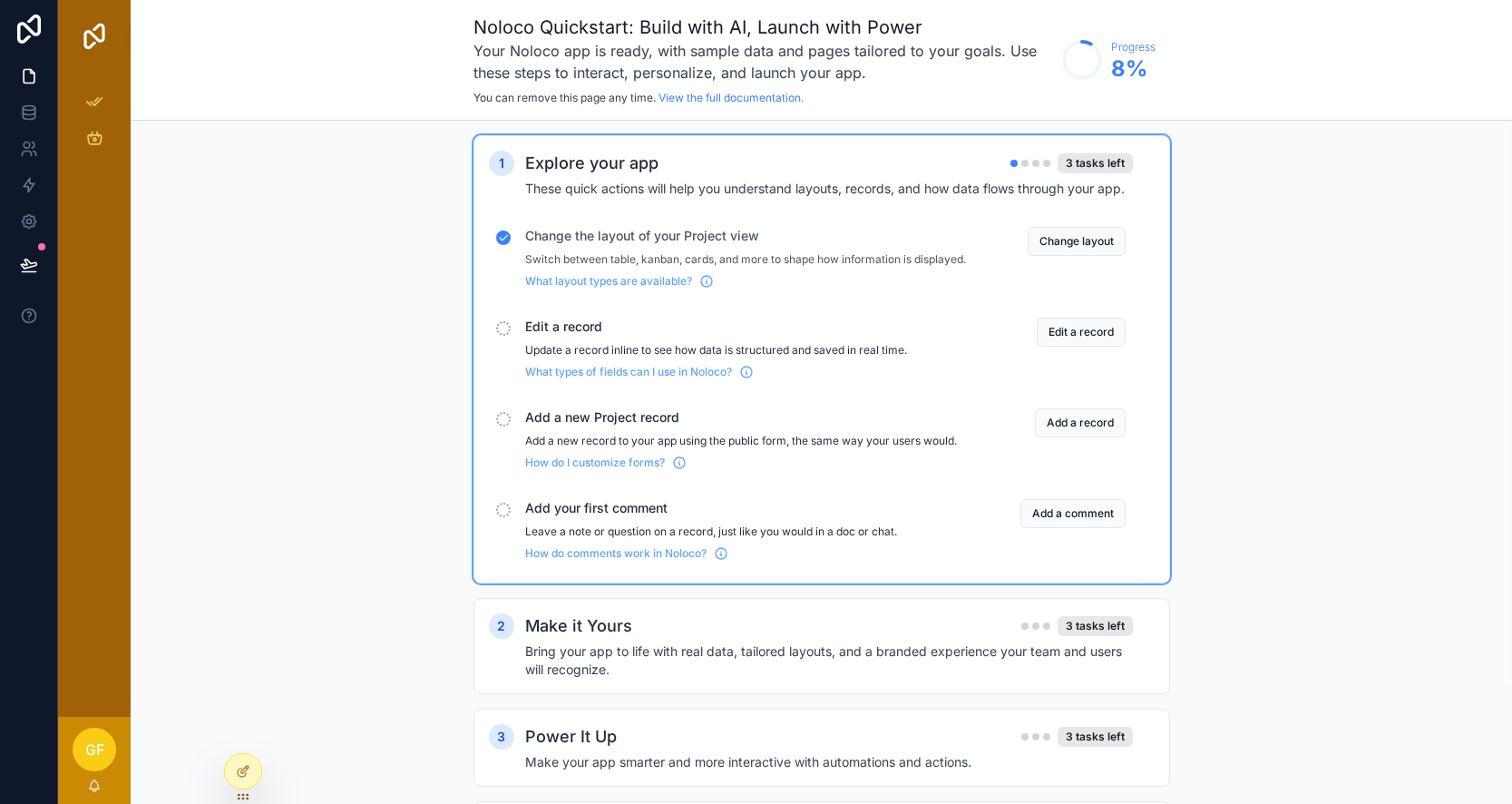
click at [590, 335] on span "Edit a record" at bounding box center [746, 327] width 441 height 18
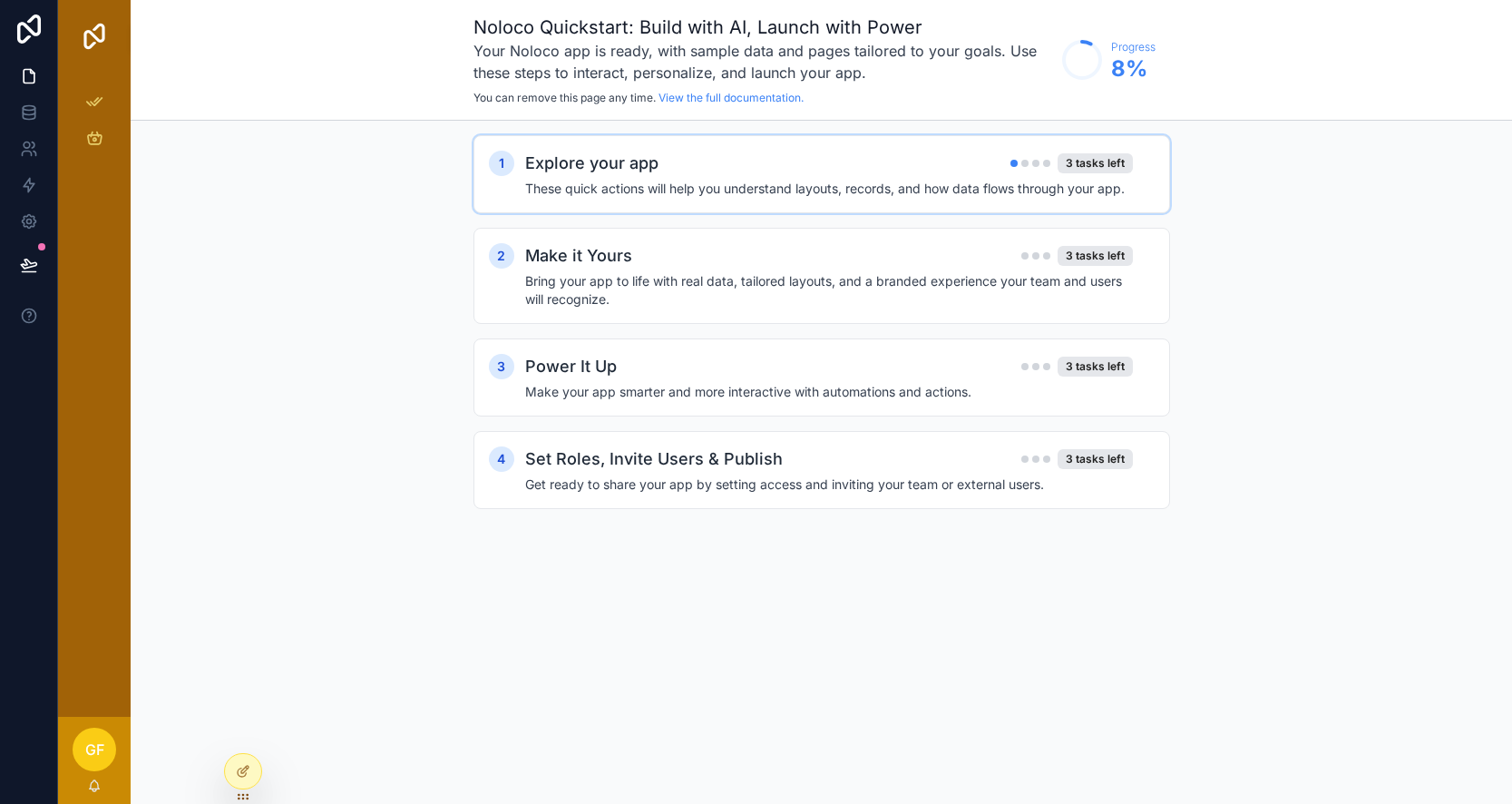
click at [793, 195] on h4 "These quick actions will help you understand layouts, records, and how data flo…" at bounding box center [829, 189] width 608 height 18
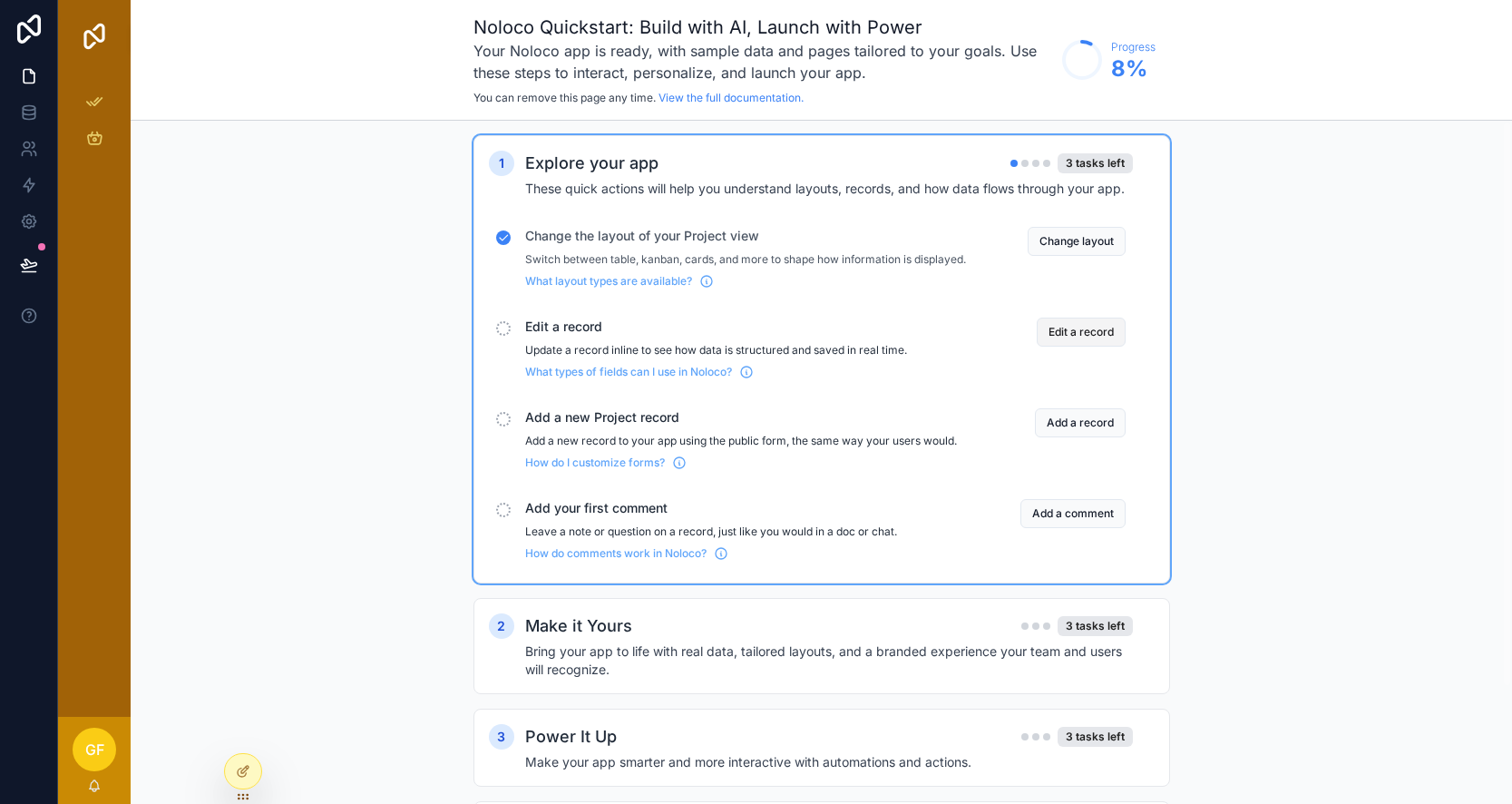
click at [1075, 346] on button "Edit a record" at bounding box center [1081, 333] width 89 height 29
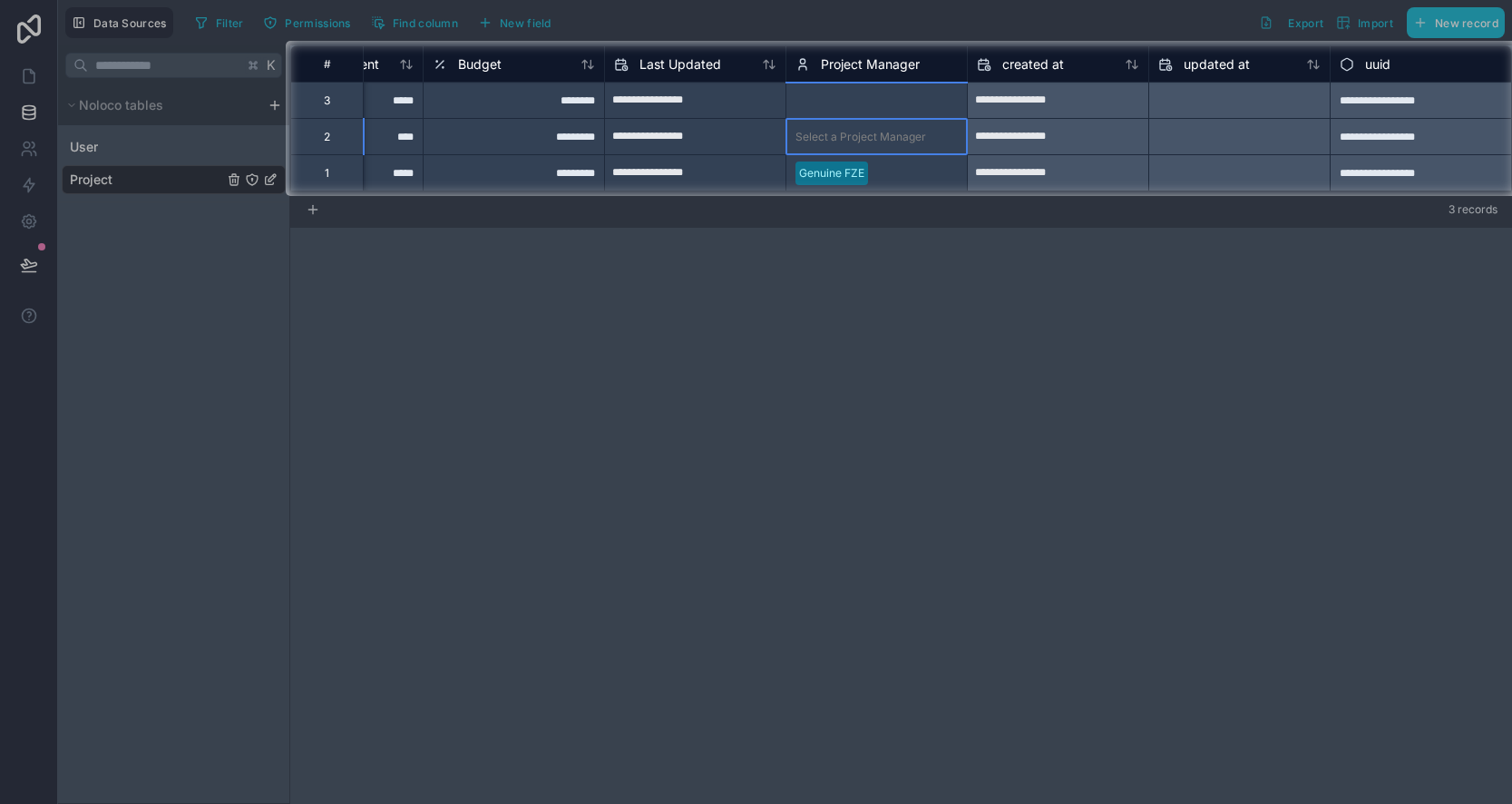
click at [894, 151] on div "Select a Project Manager" at bounding box center [876, 136] width 181 height 36
click at [873, 100] on div "Select a Project Manager" at bounding box center [861, 101] width 130 height 15
click at [874, 122] on div "Select a Project Manager" at bounding box center [876, 136] width 181 height 36
type input "*"
click at [879, 178] on div "[EMAIL_ADDRESS][DOMAIN_NAME]" at bounding box center [876, 194] width 181 height 58
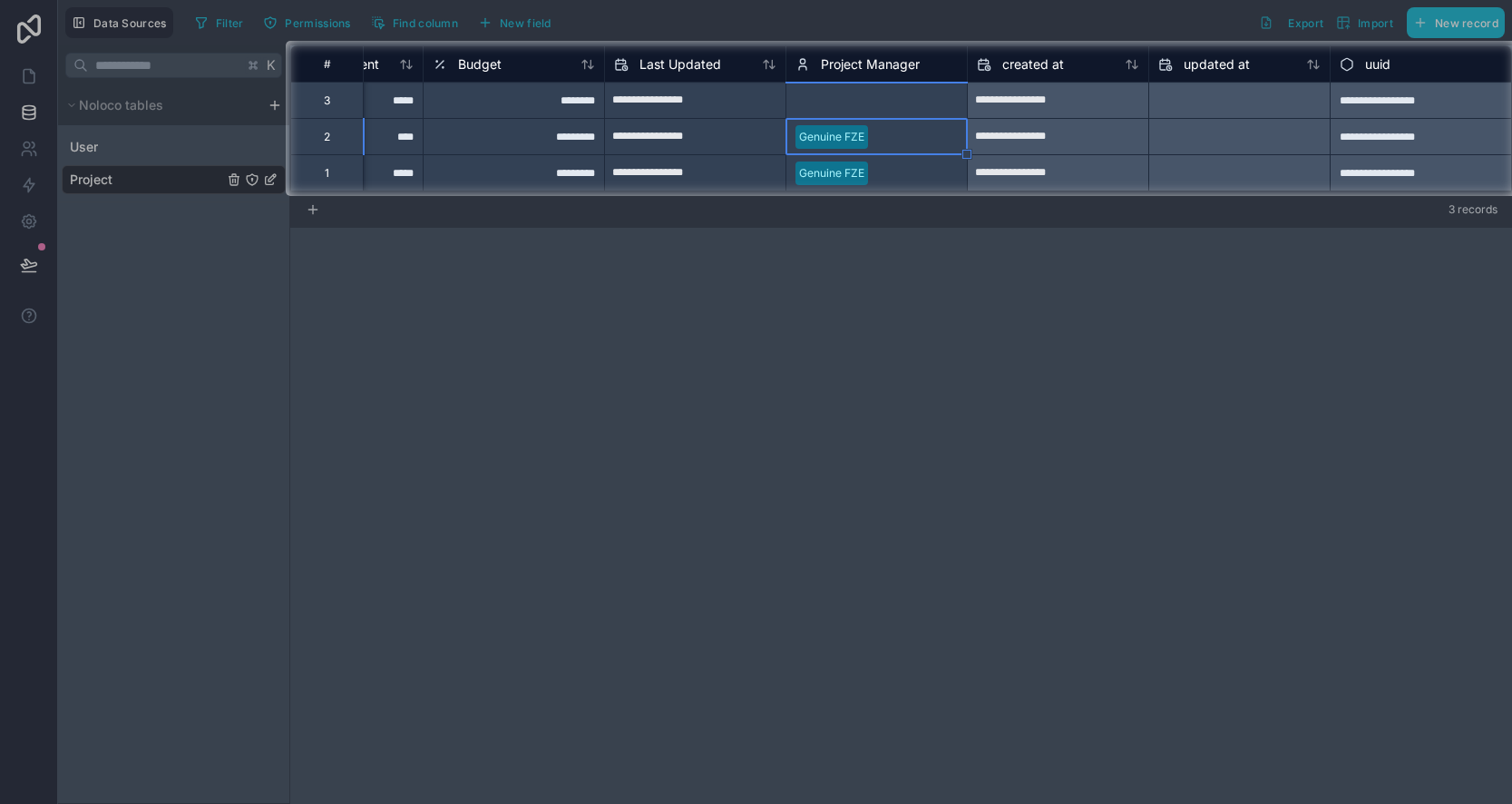
click at [726, 304] on div at bounding box center [756, 500] width 1512 height 608
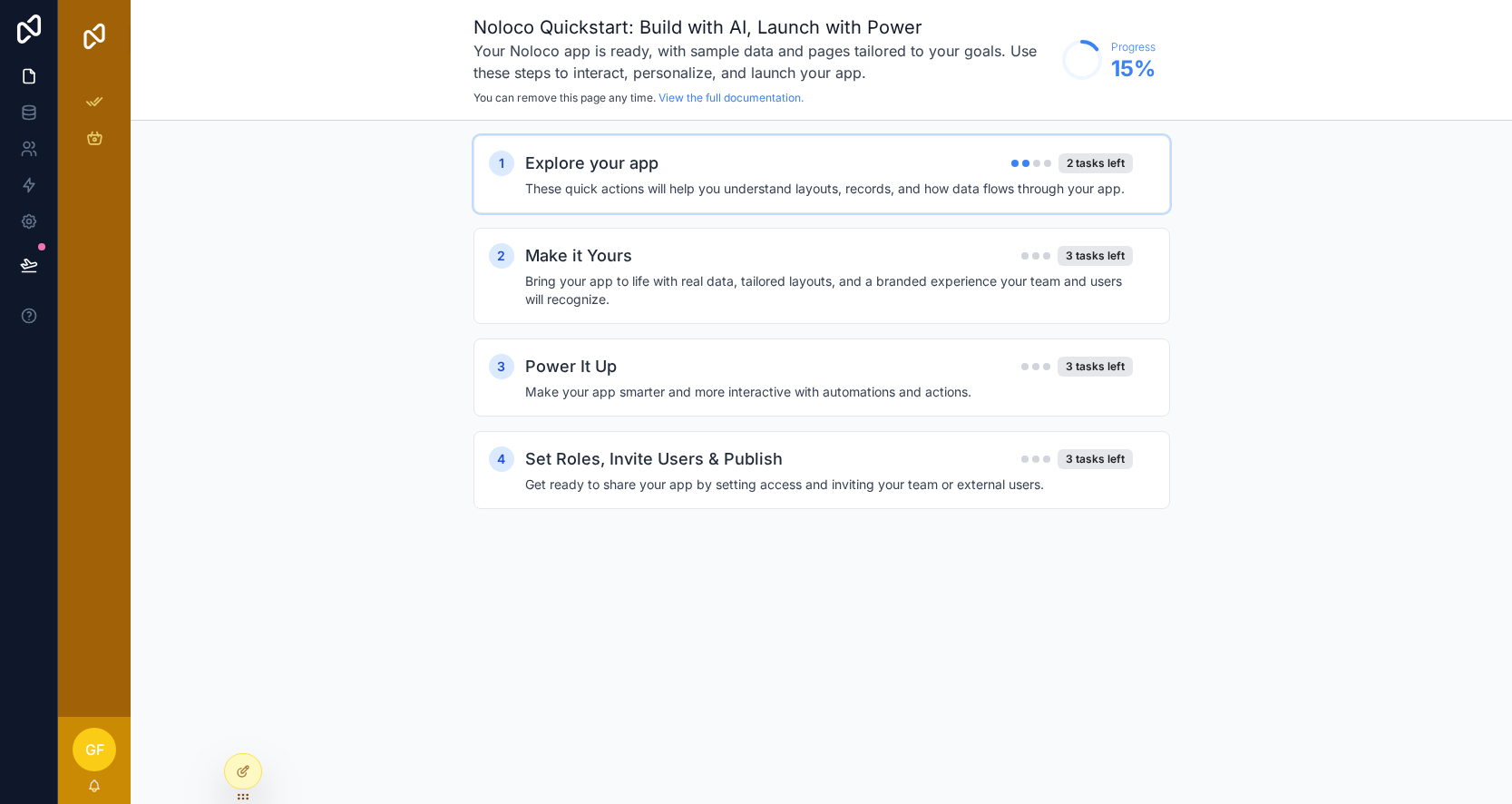
click at [861, 182] on h4 "These quick actions will help you understand layouts, records, and how data flo…" at bounding box center [829, 189] width 608 height 18
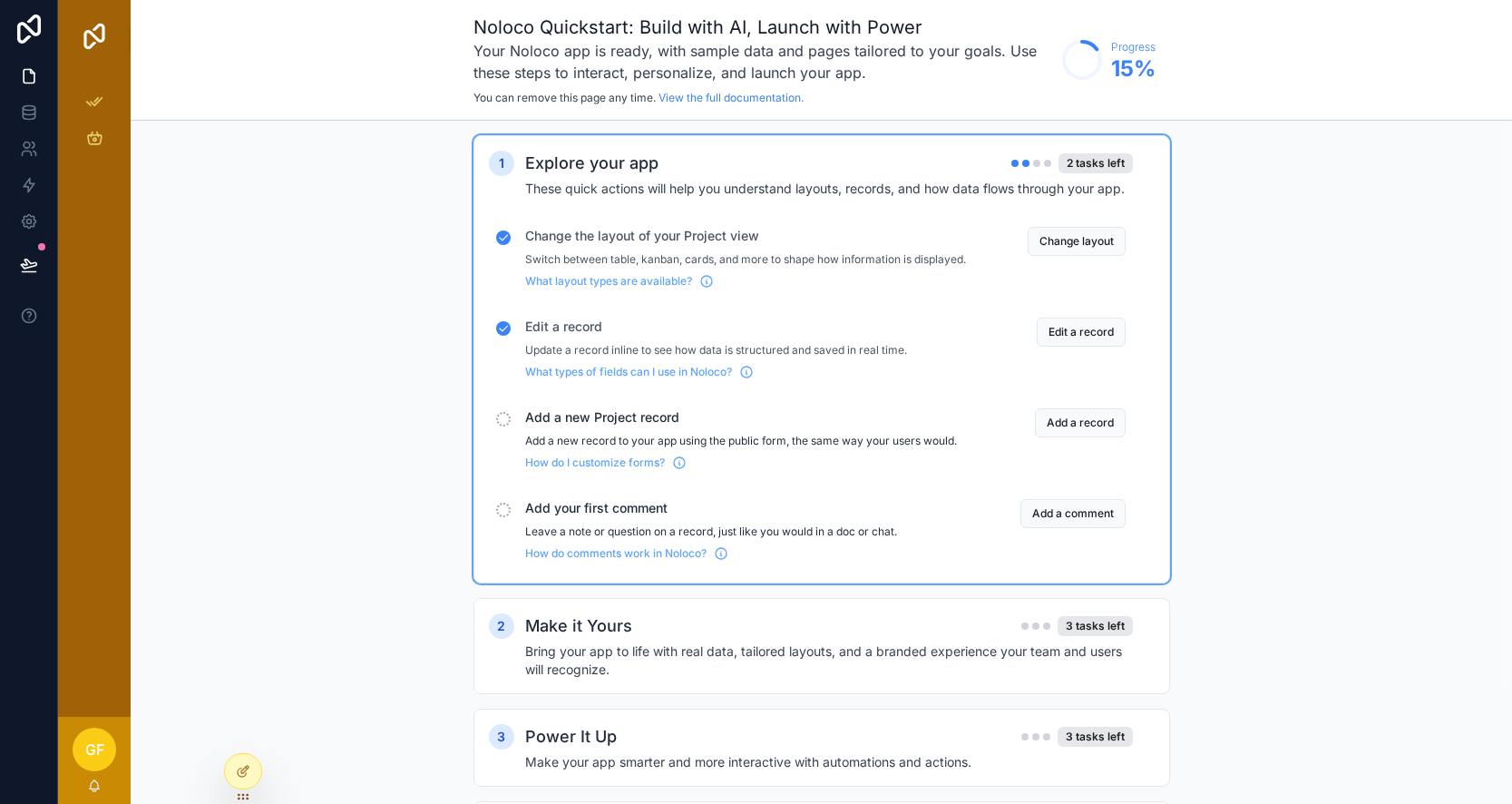
click at [960, 66] on h3 "Your Noloco app is ready, with sample data and pages tailored to your goals. Us…" at bounding box center [763, 61] width 580 height 43
click at [1091, 74] on circle "scrollable content" at bounding box center [1082, 60] width 37 height 37
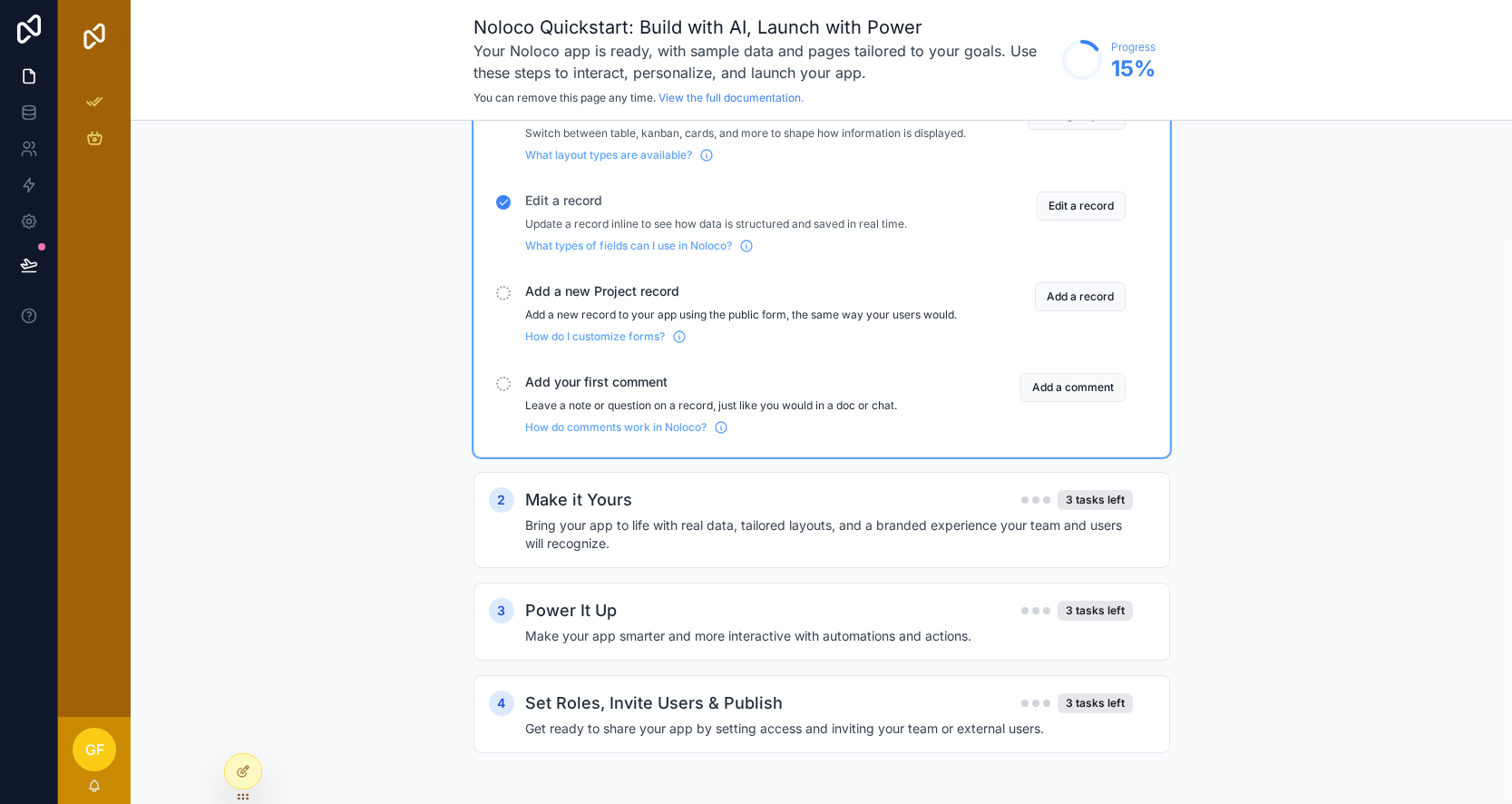
scroll to position [141, 0]
click at [92, 147] on span "scrollable content" at bounding box center [95, 138] width 18 height 18
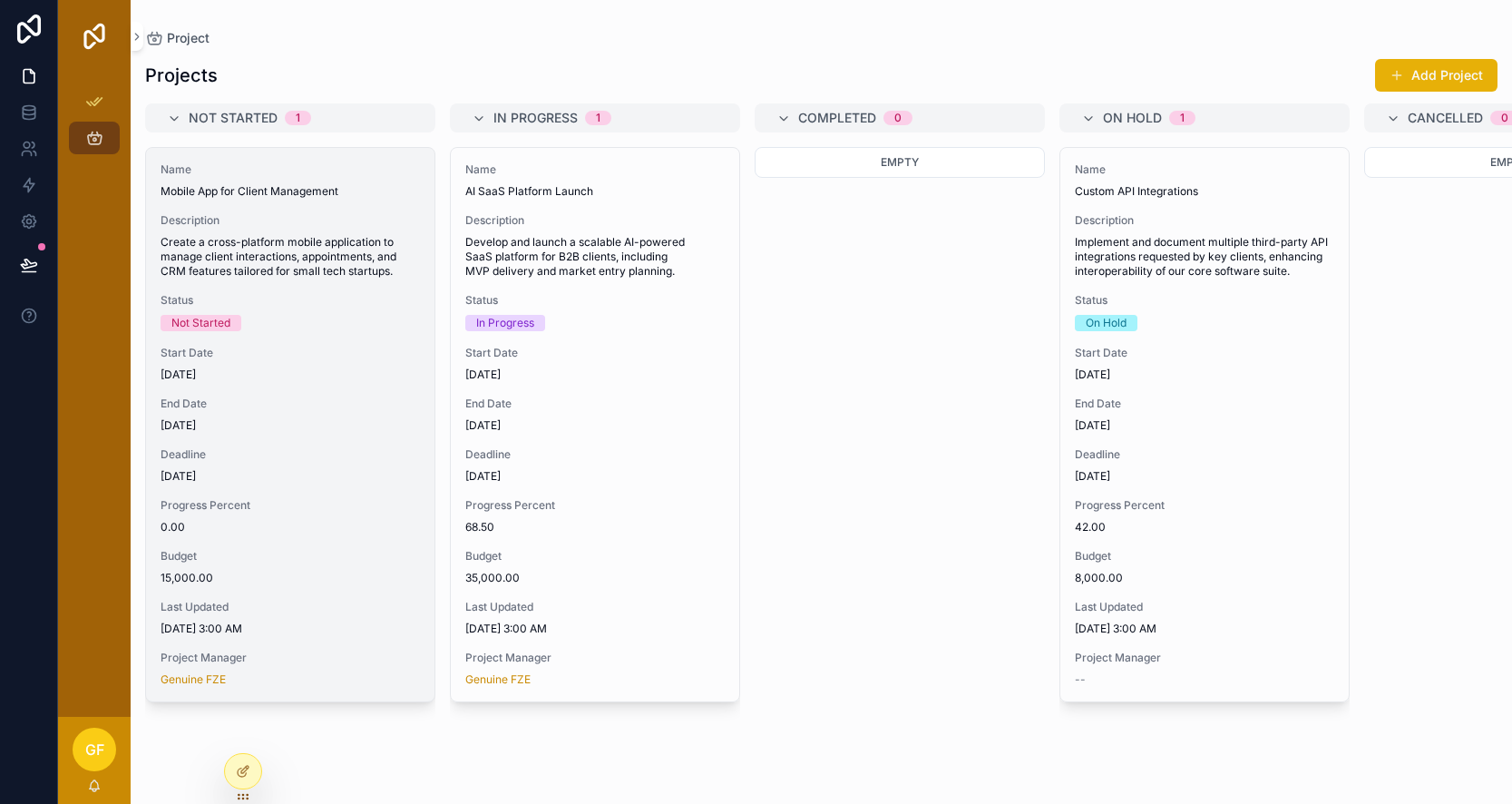
click at [305, 275] on span "Create a cross-platform mobile application to manage client interactions, appoi…" at bounding box center [290, 256] width 259 height 43
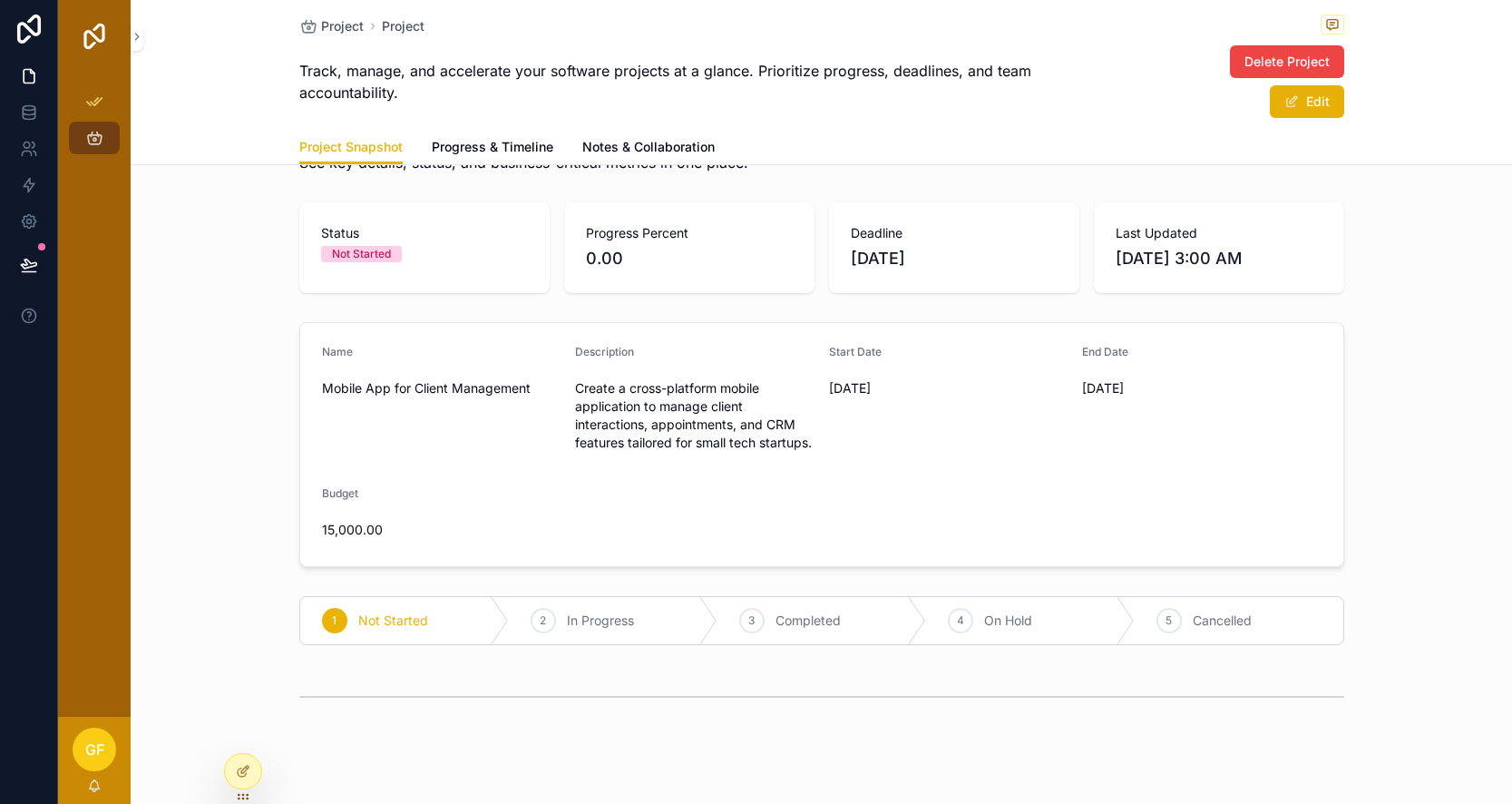
scroll to position [67, 0]
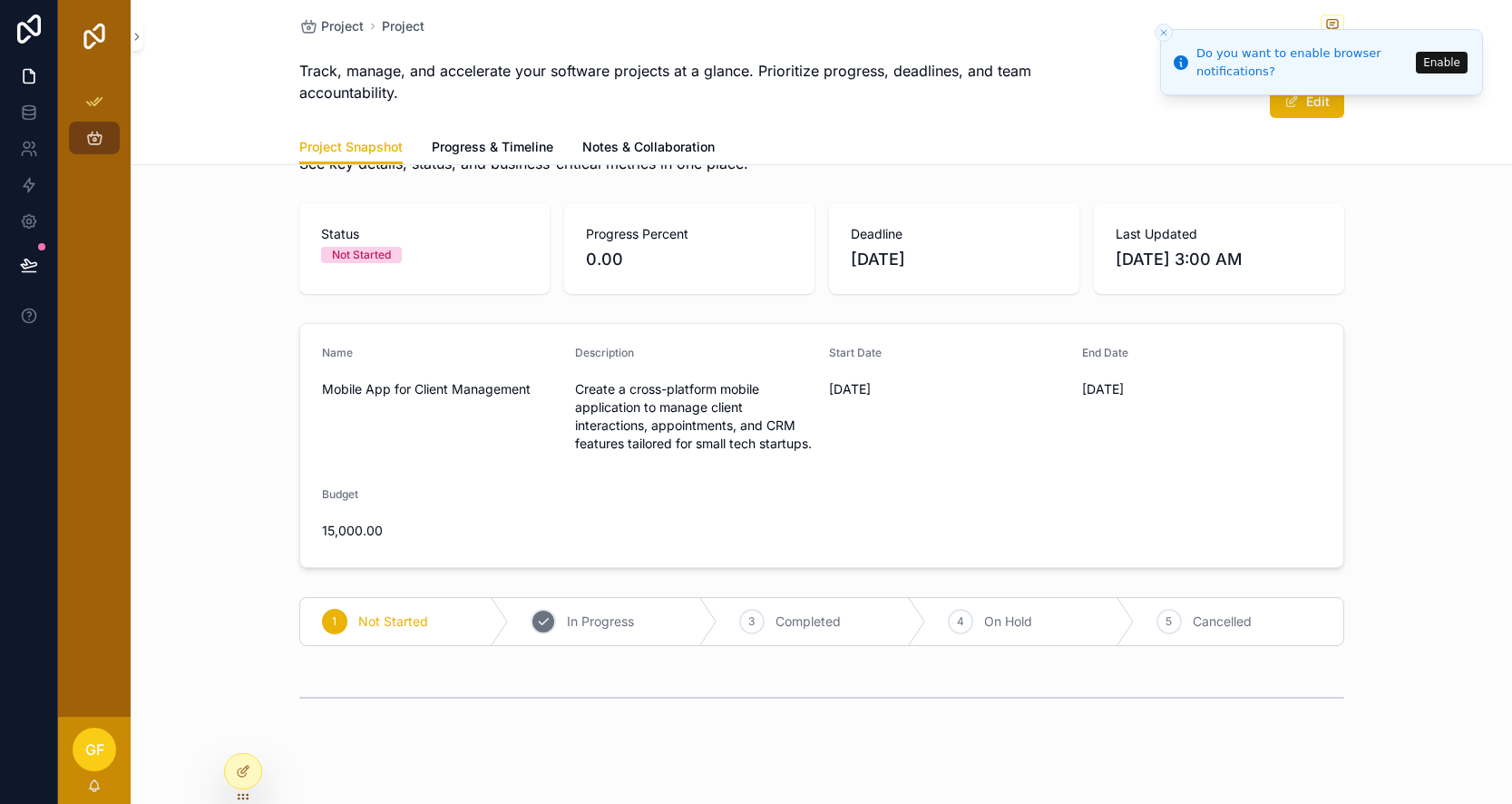
click at [651, 598] on div "2 In Progress" at bounding box center [613, 621] width 209 height 47
click at [1438, 61] on button "Enable" at bounding box center [1442, 62] width 51 height 22
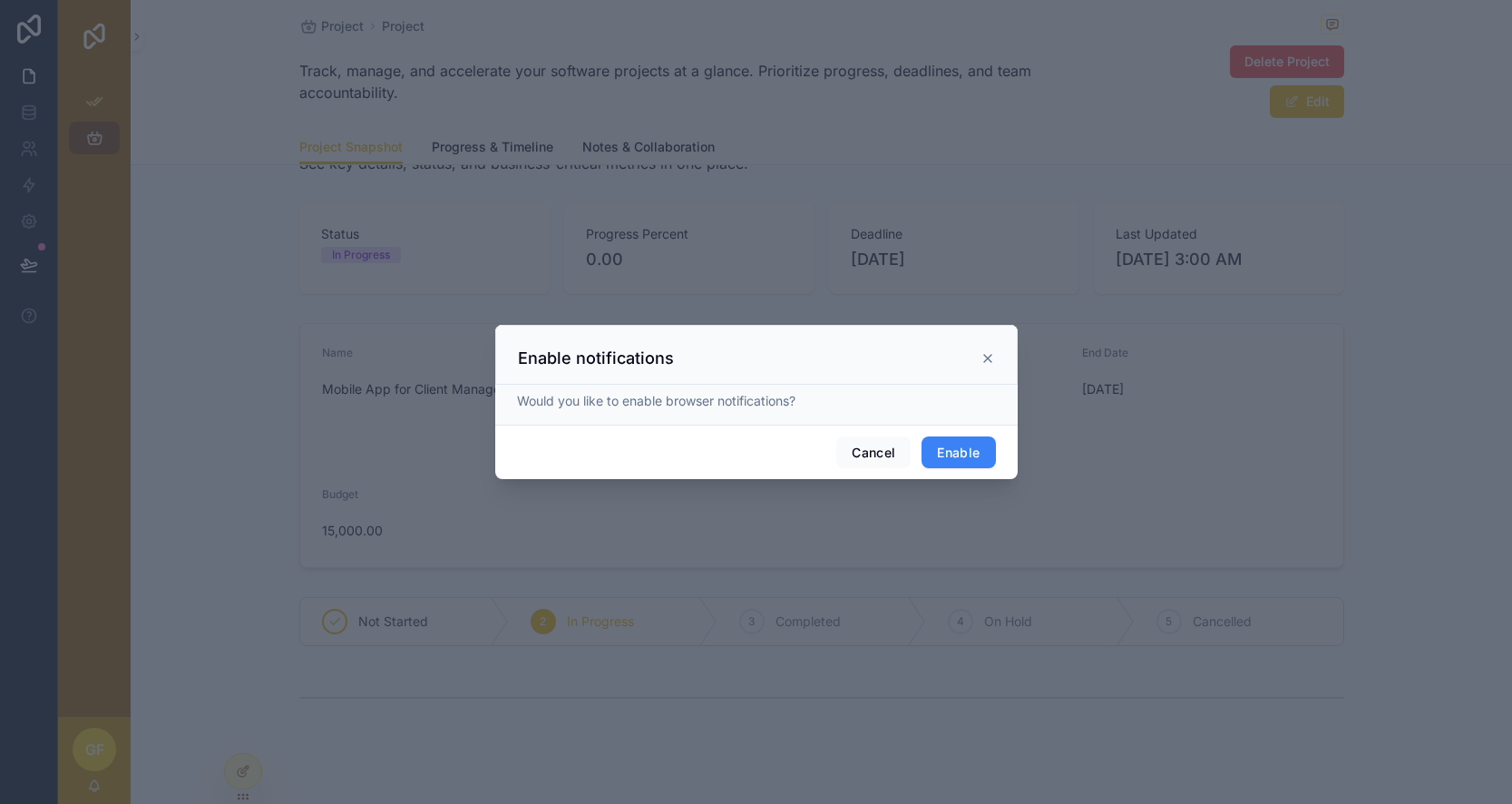
click at [954, 454] on button "Enable" at bounding box center [958, 453] width 73 height 33
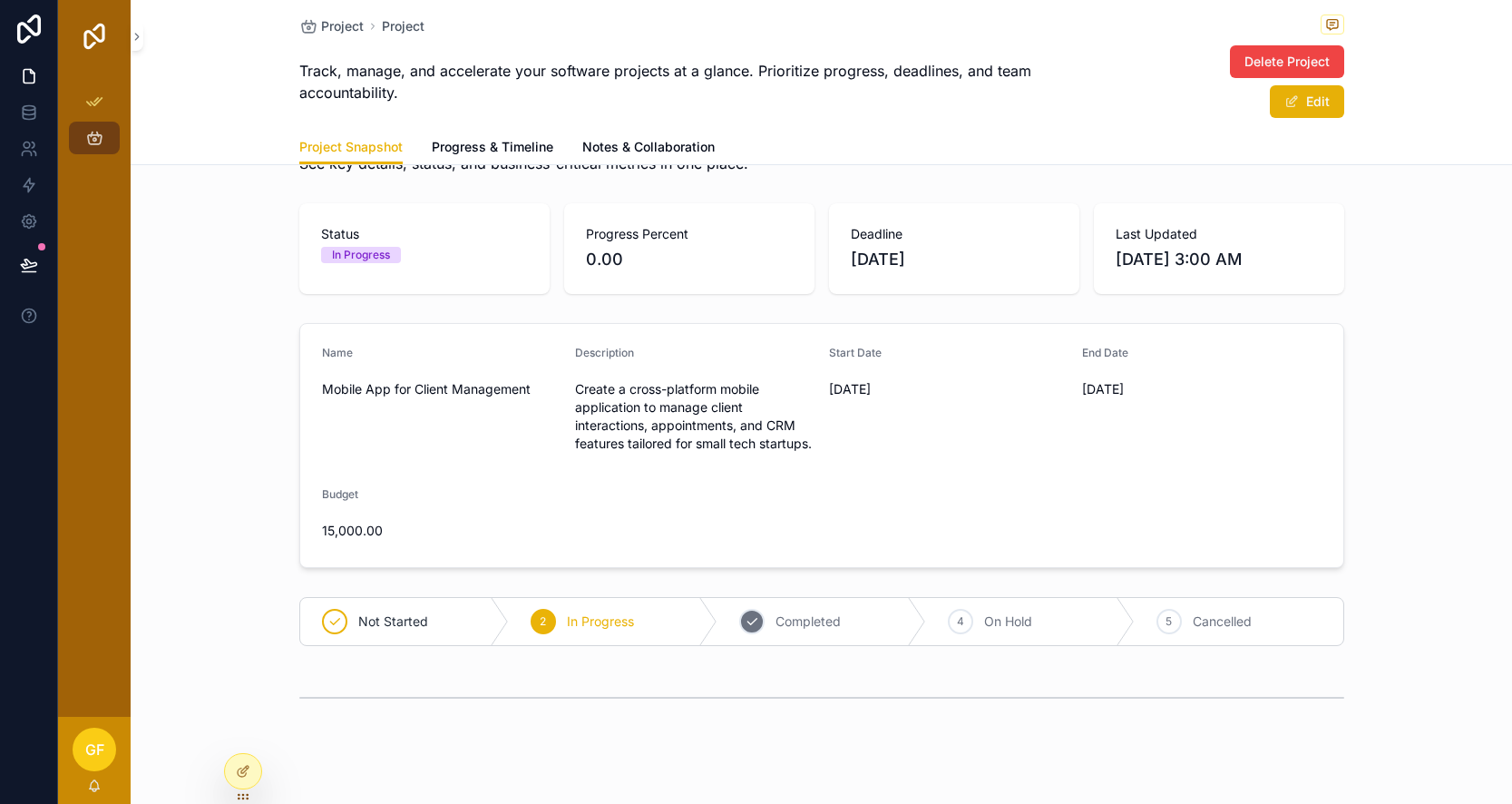
click at [775, 613] on span "Completed" at bounding box center [807, 622] width 65 height 18
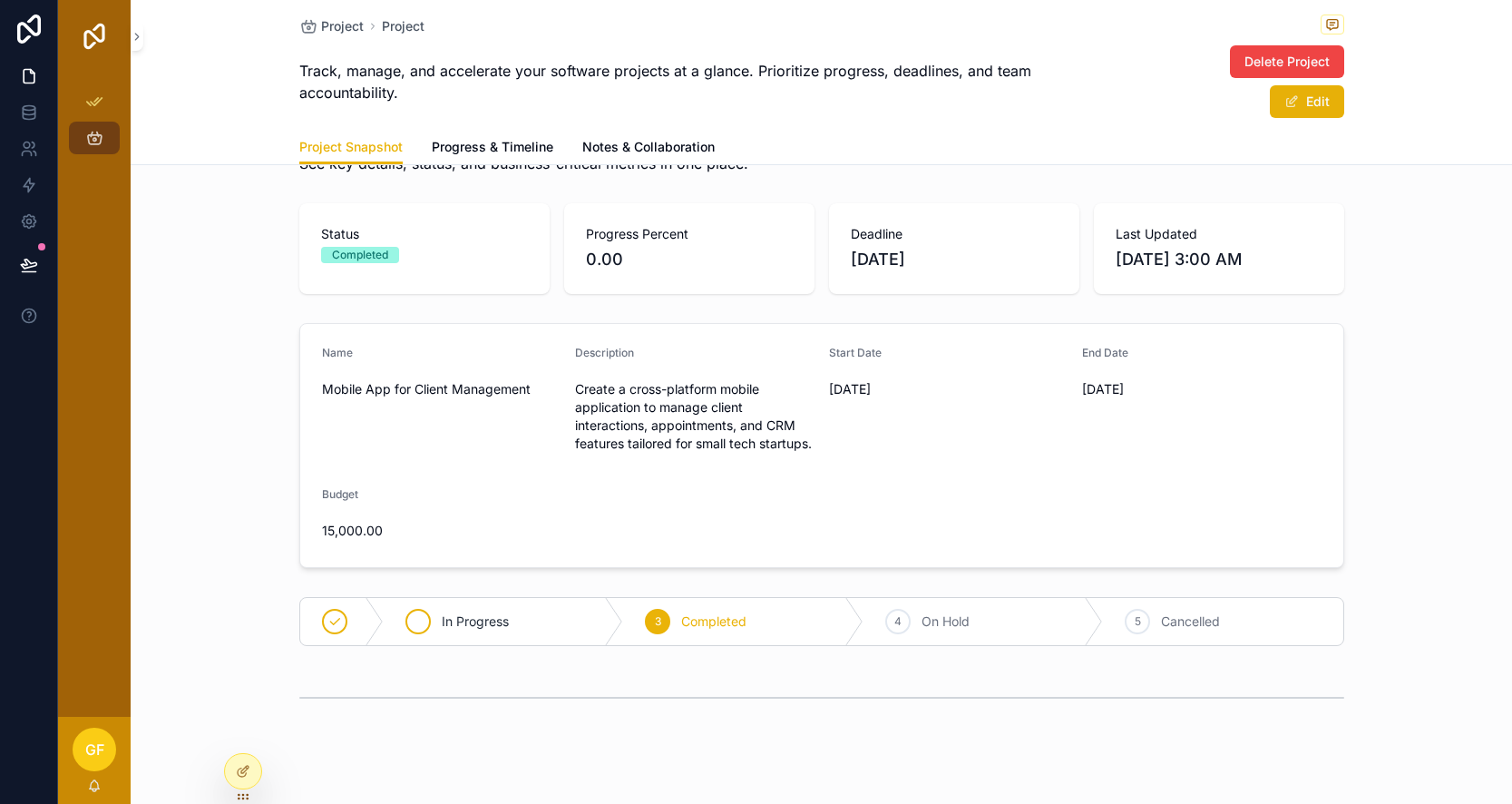
click at [552, 598] on div "In Progress" at bounding box center [504, 621] width 241 height 47
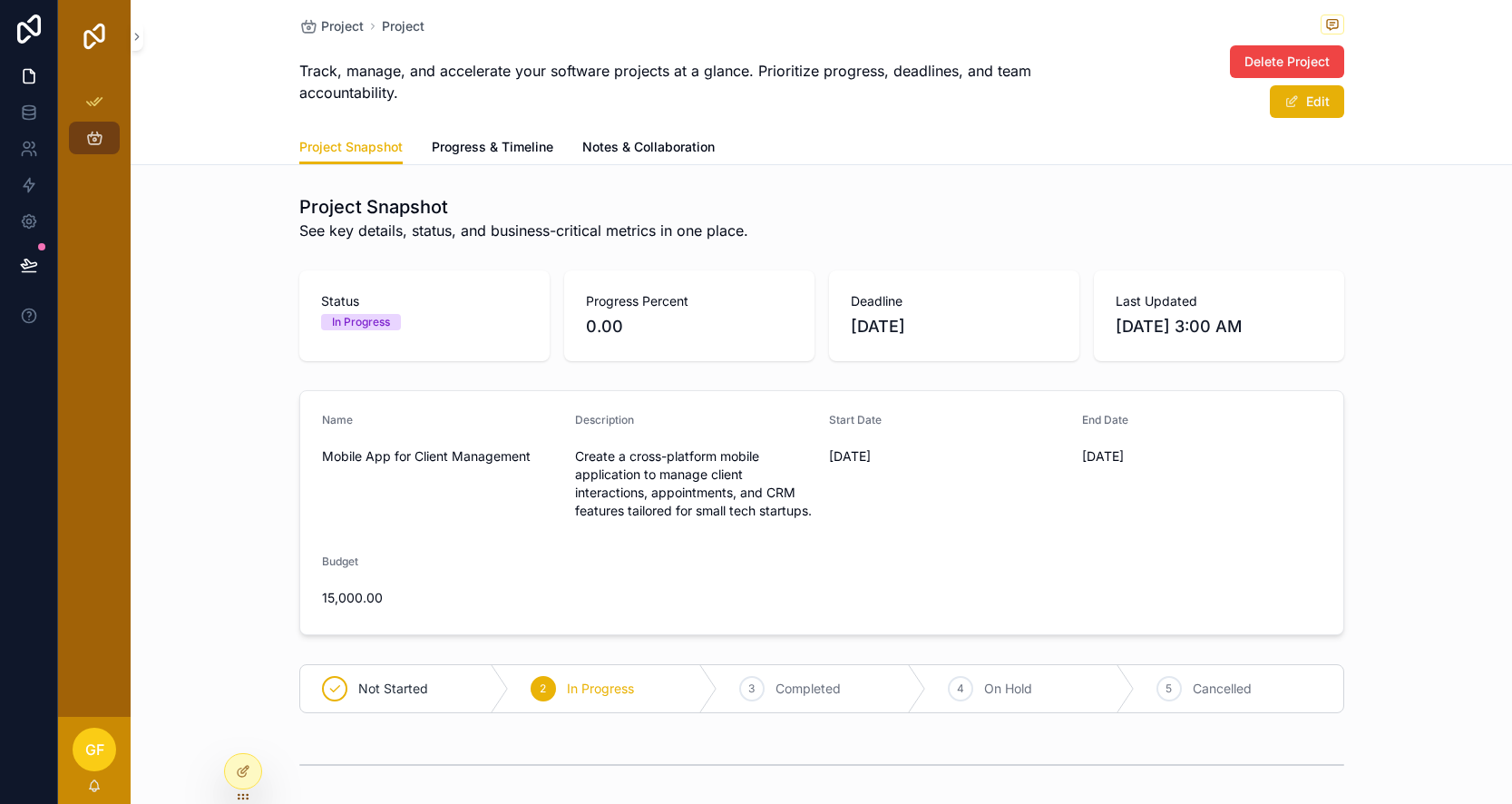
scroll to position [0, 0]
click at [624, 314] on span "0.00" at bounding box center [689, 327] width 207 height 26
click at [530, 130] on link "Progress & Timeline" at bounding box center [492, 149] width 121 height 37
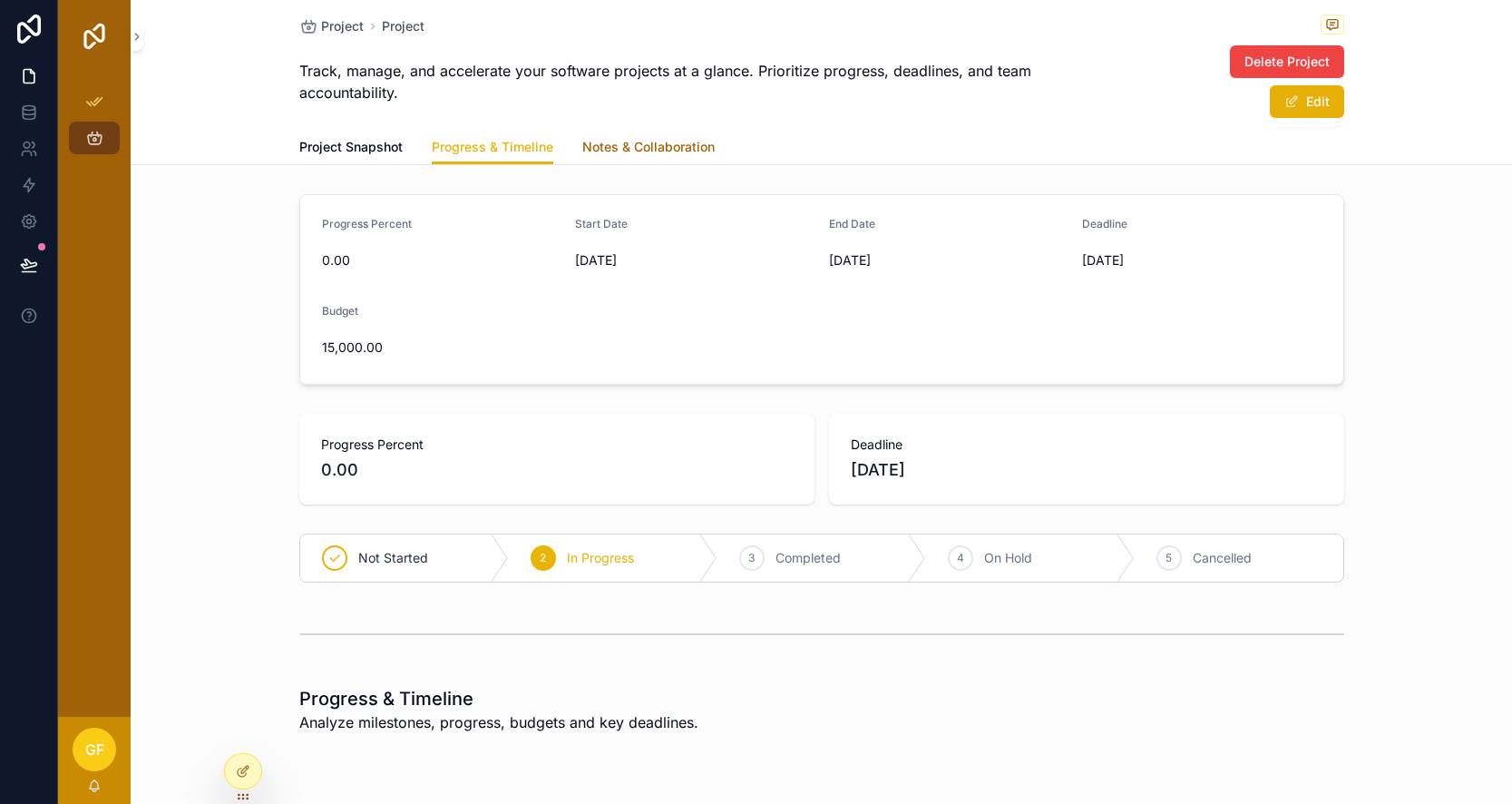
click at [630, 130] on link "Notes & Collaboration" at bounding box center [649, 149] width 132 height 37
